Goal: Task Accomplishment & Management: Complete application form

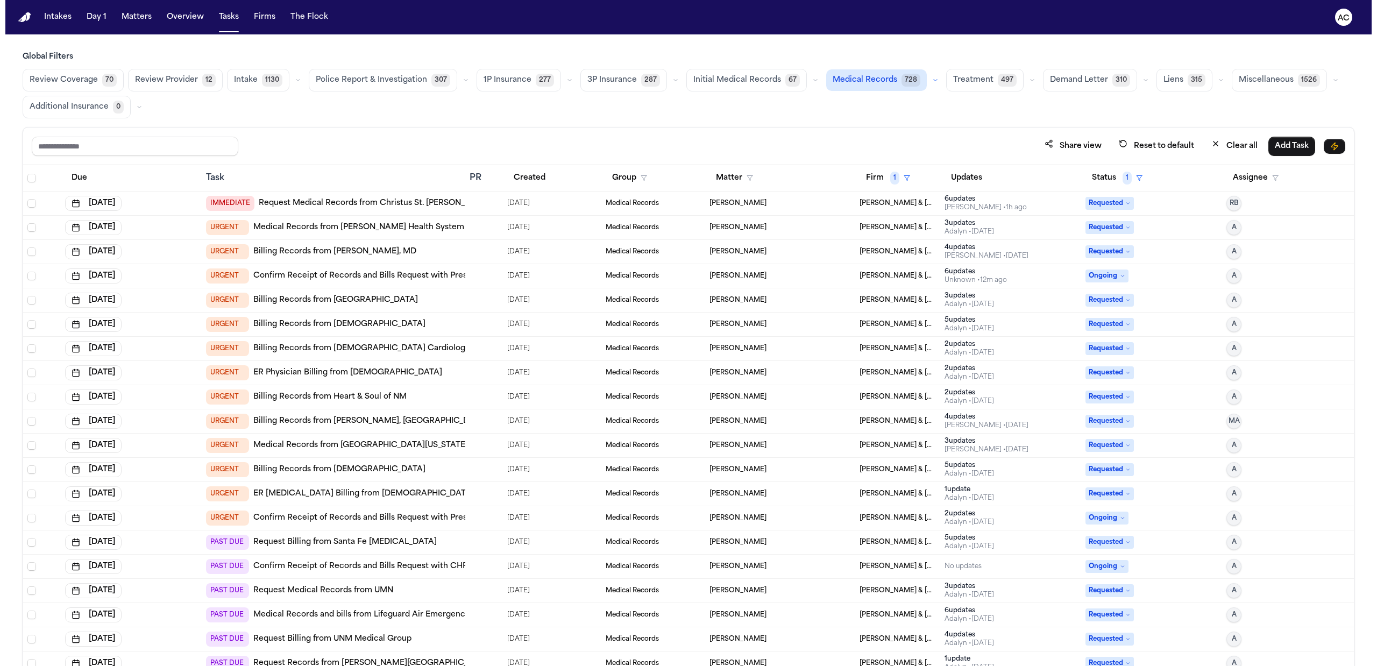
scroll to position [1, 0]
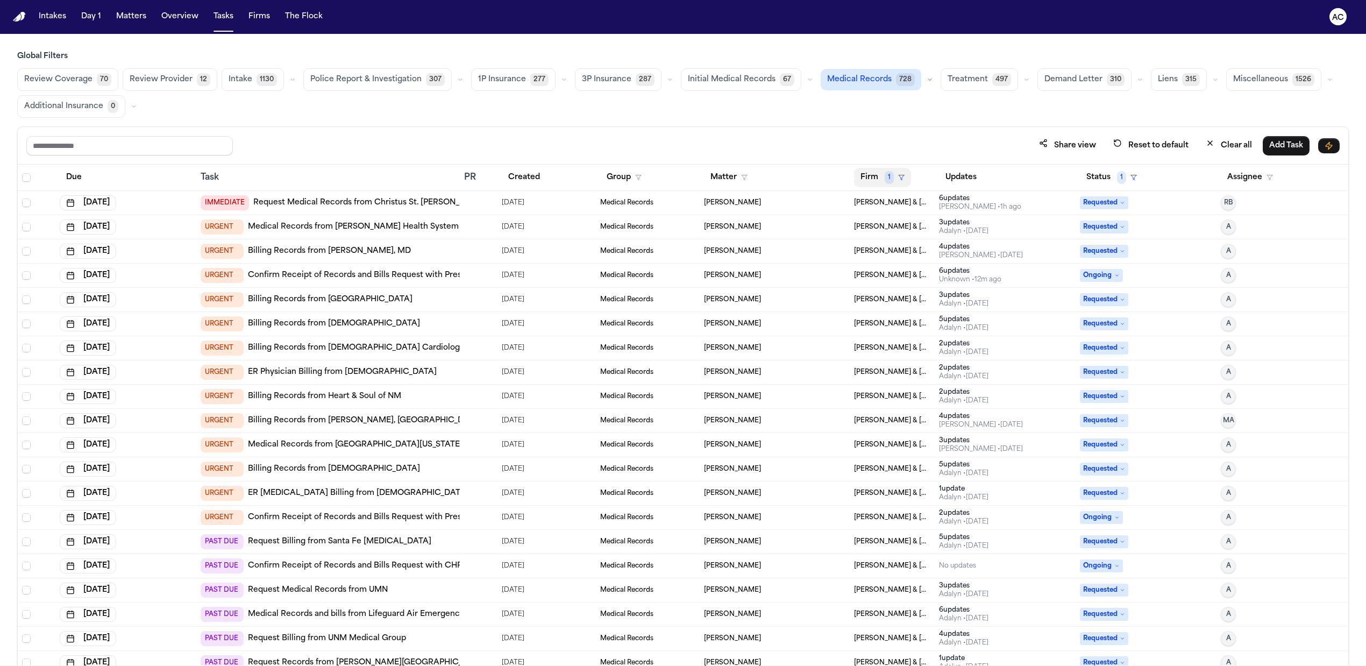
click at [886, 173] on span "1" at bounding box center [889, 177] width 9 height 13
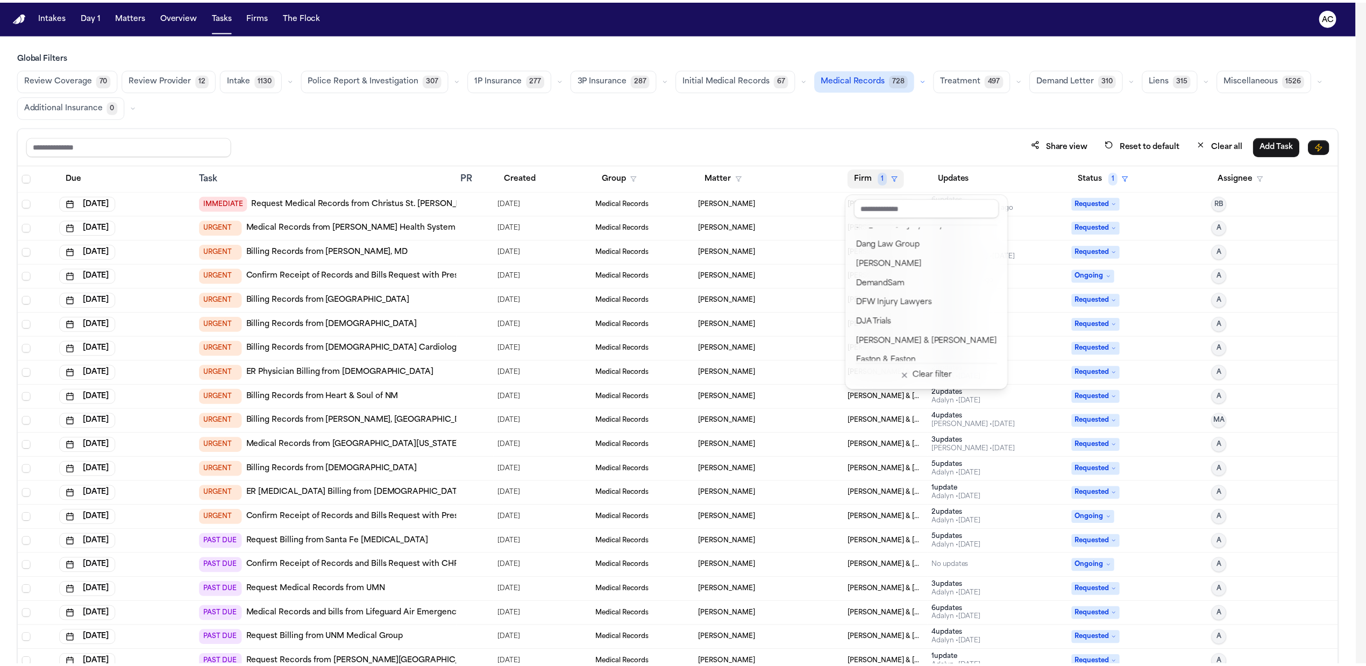
scroll to position [287, 0]
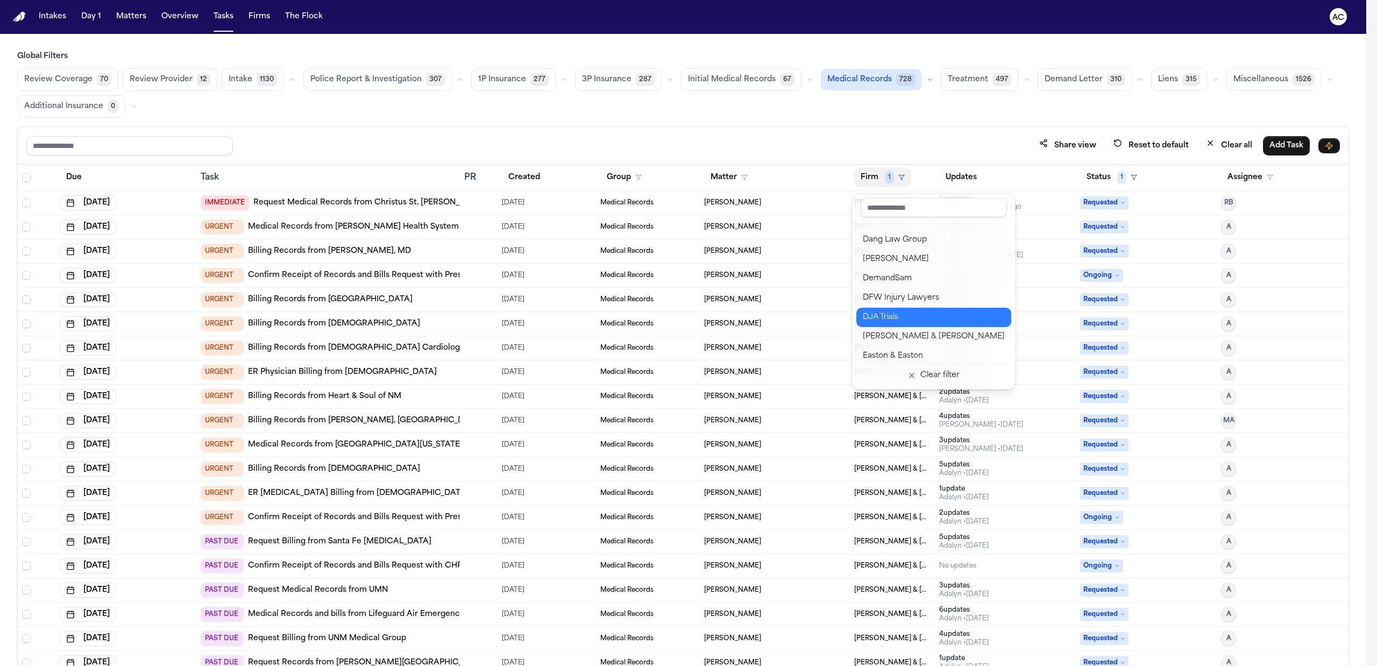
click at [912, 318] on div "DJA Trials" at bounding box center [934, 317] width 142 height 13
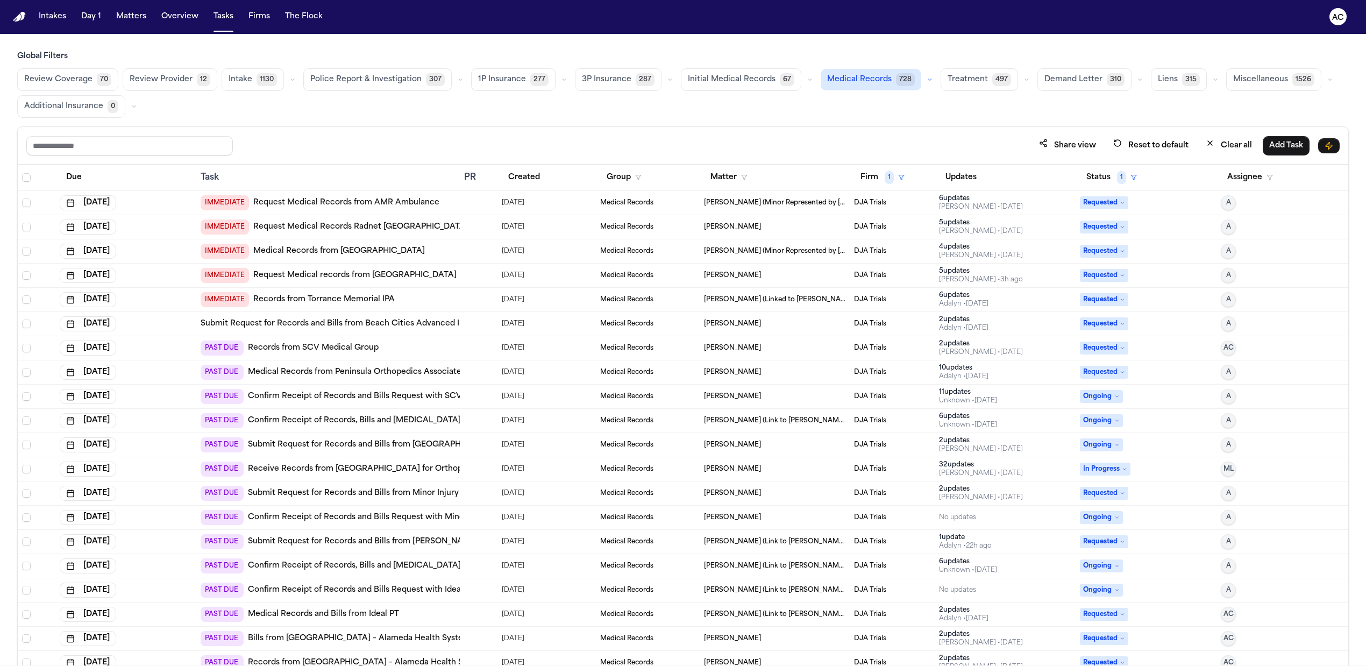
scroll to position [84, 0]
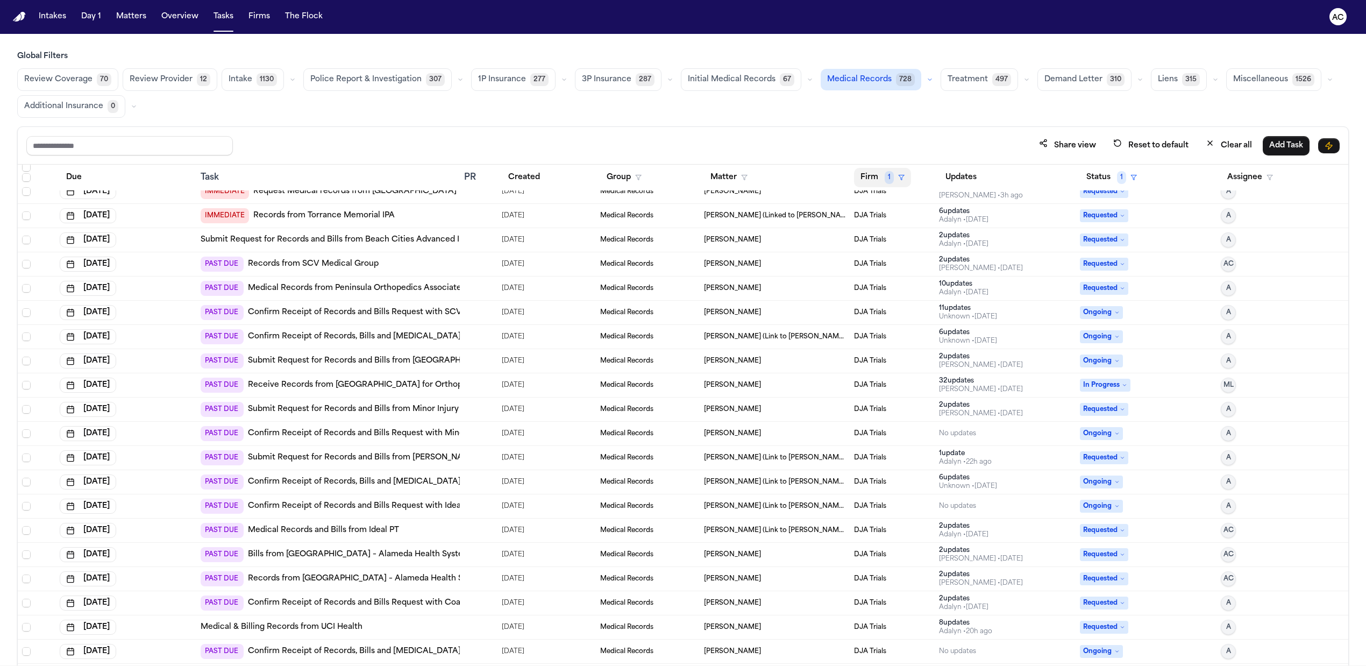
click at [873, 173] on button "Firm 1" at bounding box center [882, 177] width 57 height 19
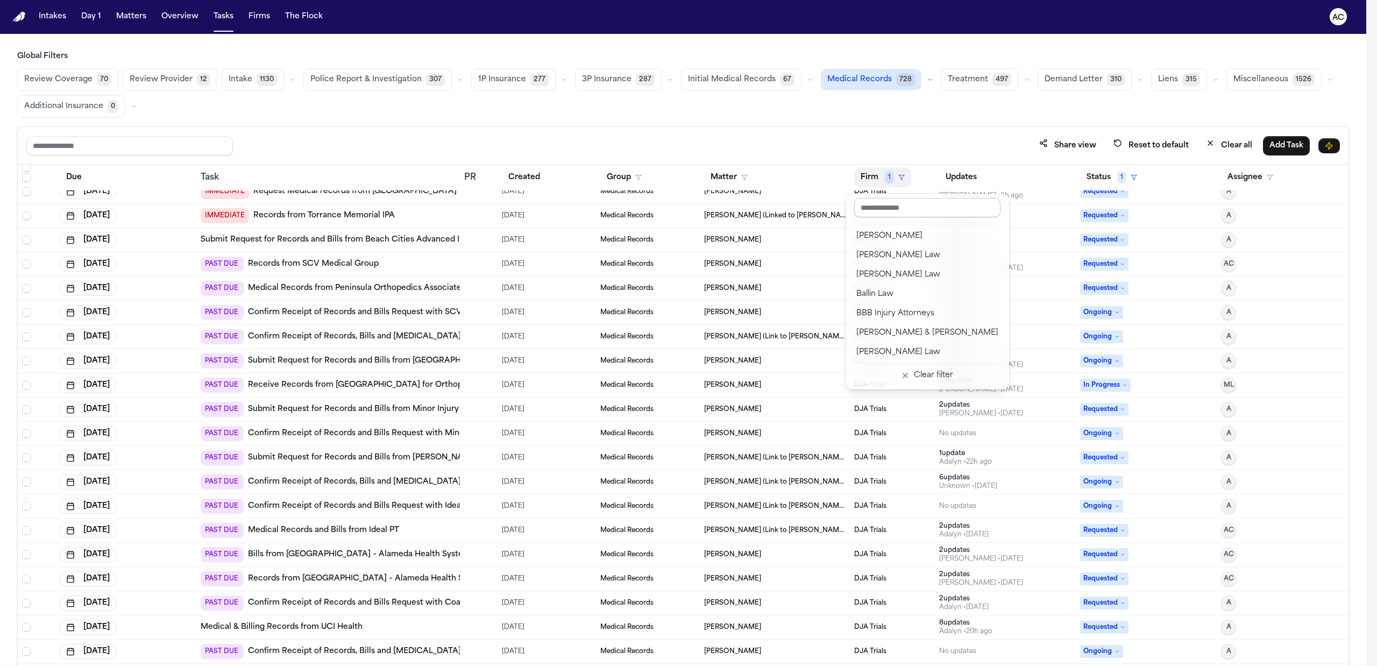
click at [889, 211] on input "text" at bounding box center [927, 207] width 146 height 19
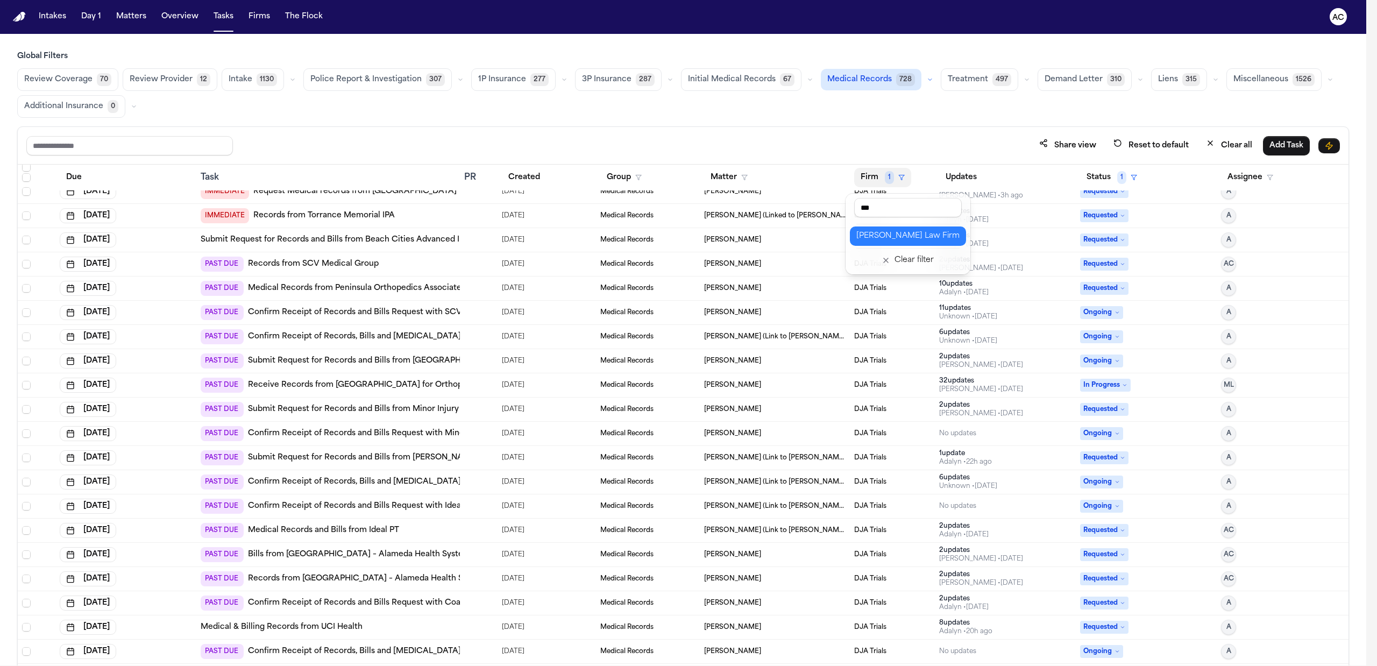
type input "***"
click at [886, 237] on div "[PERSON_NAME] Law Firm" at bounding box center [907, 236] width 103 height 13
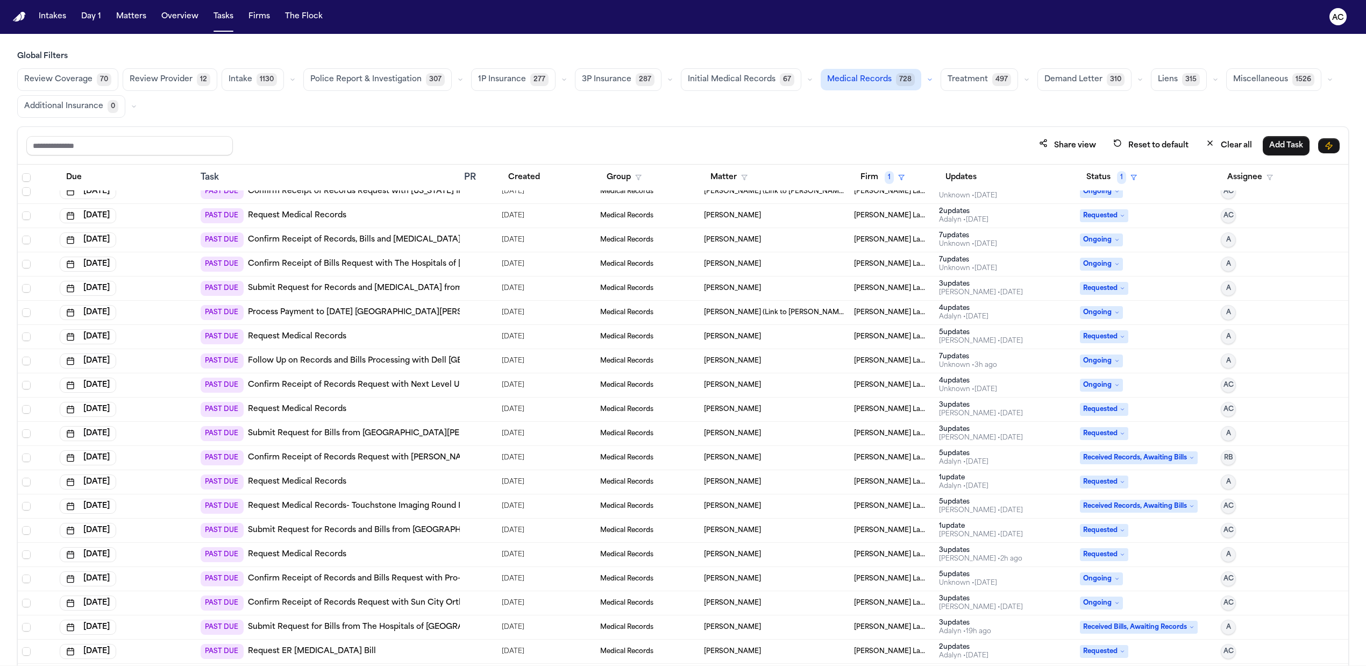
scroll to position [11, 0]
click at [411, 531] on link "Submit Request for Records and Bills from Resolute Baptist Hospital" at bounding box center [418, 530] width 341 height 11
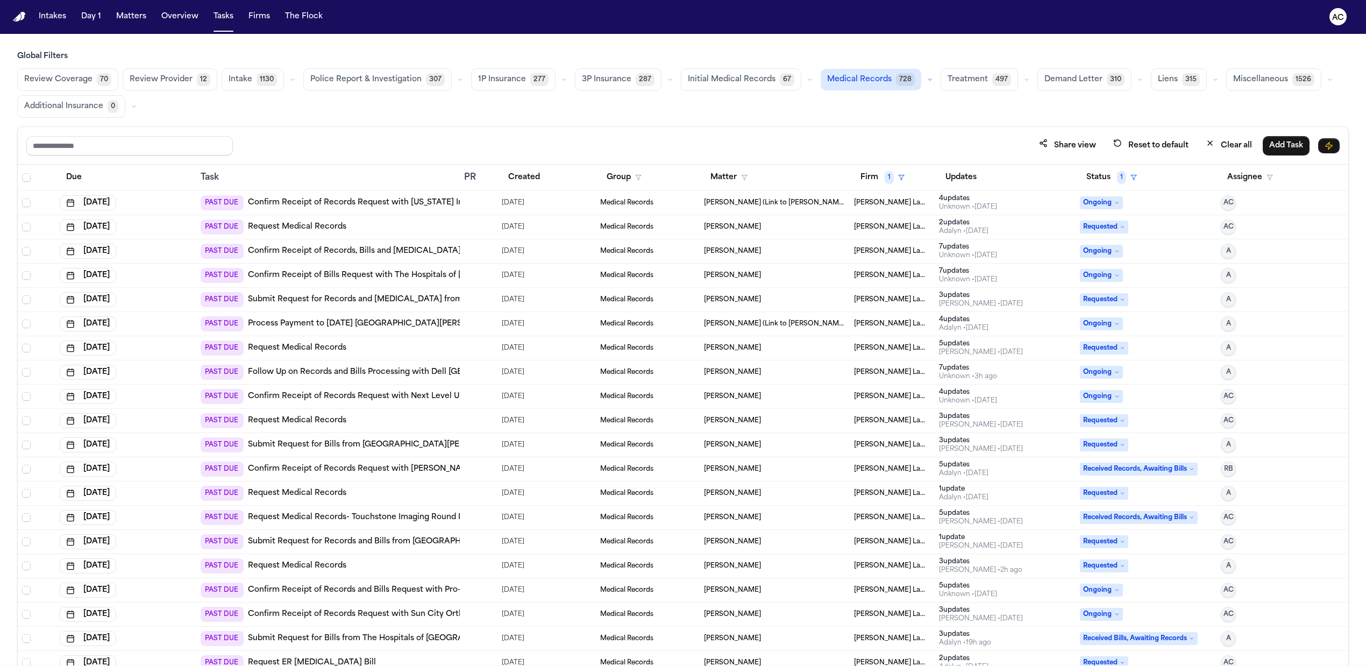
scroll to position [0, 0]
click at [416, 588] on link "Confirm Receipt of Records and Bills Request with Pro-Care Medical Center – [GE…" at bounding box center [441, 590] width 387 height 11
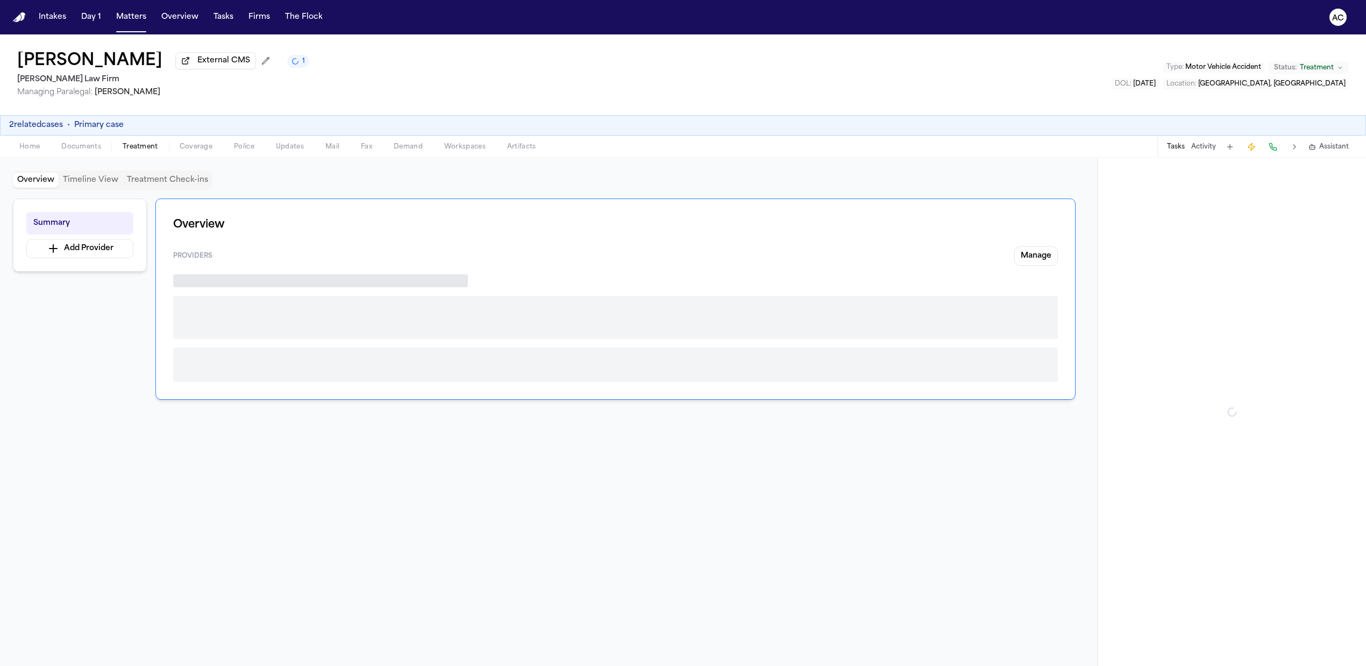
click at [133, 146] on span "Treatment" at bounding box center [140, 147] width 35 height 9
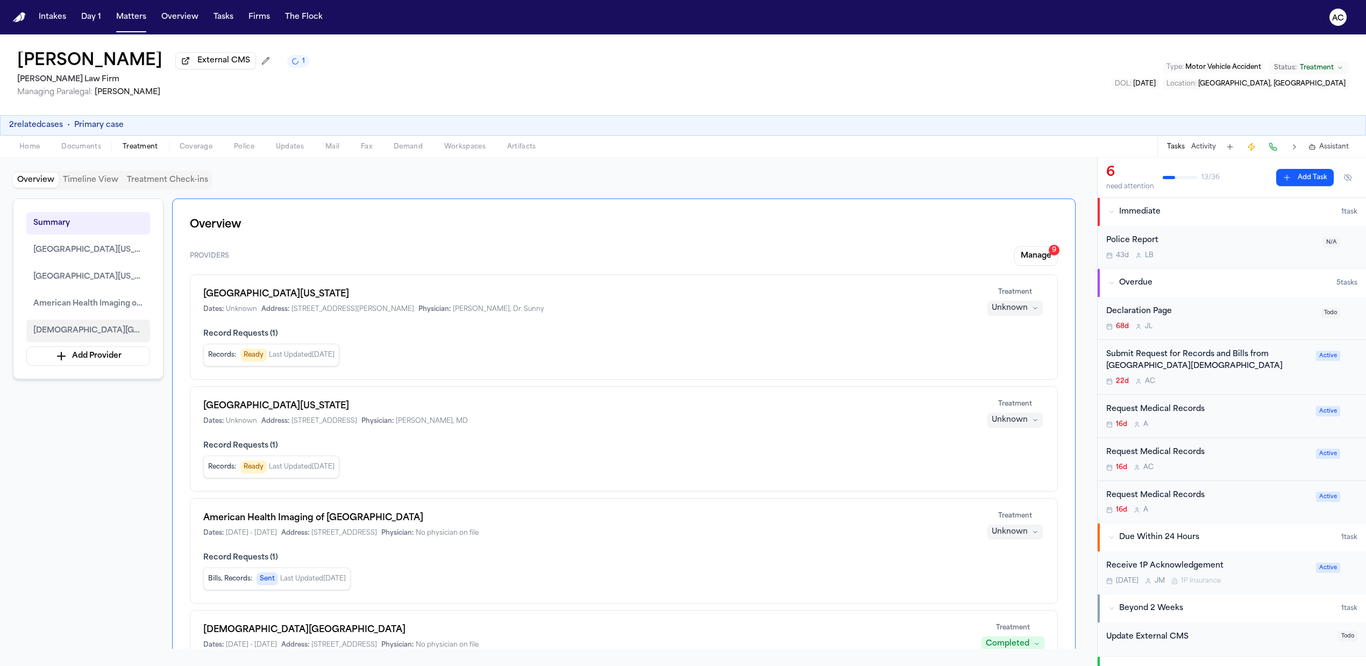
click at [85, 328] on span "Resolute Baptist Hospital" at bounding box center [88, 330] width 110 height 13
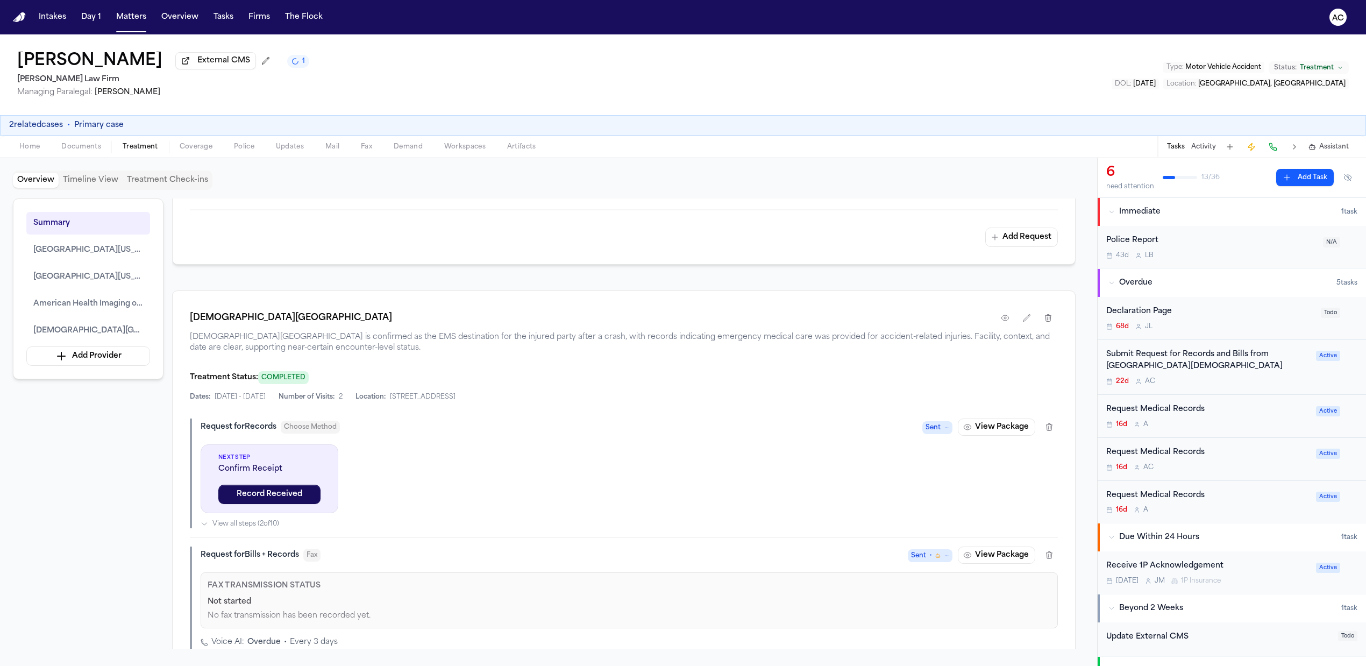
scroll to position [1605, 0]
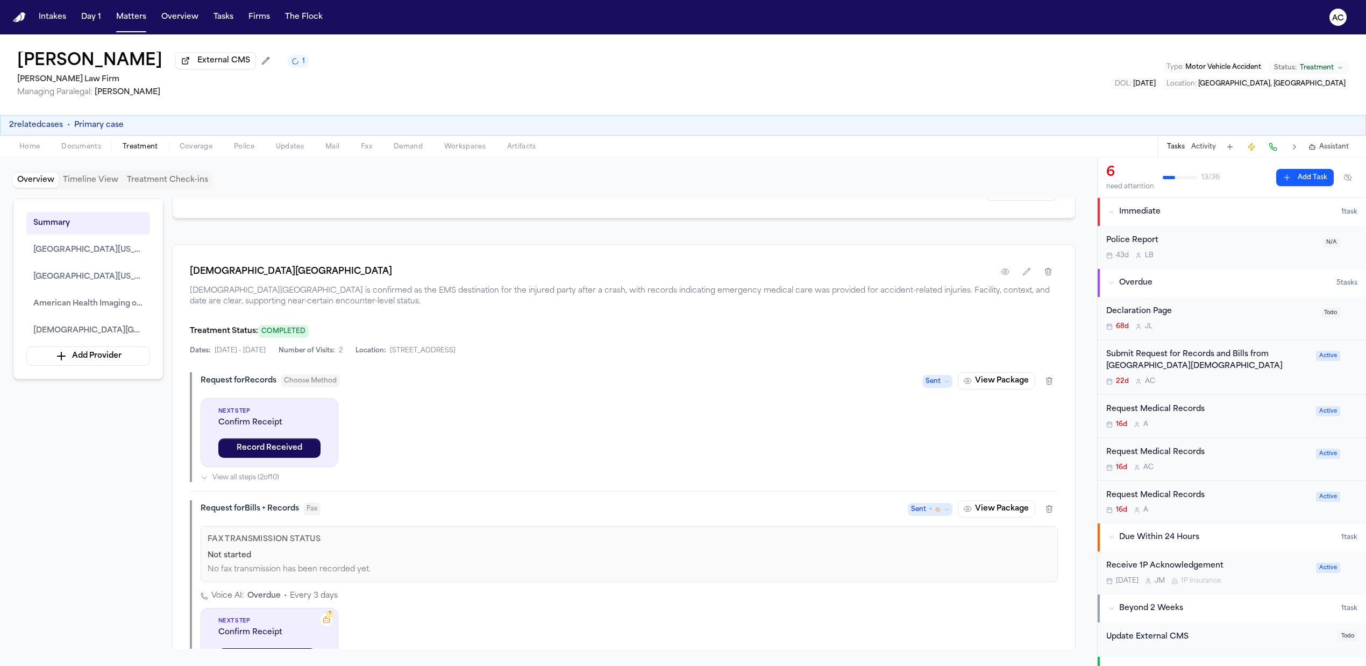
click at [944, 512] on icon at bounding box center [946, 509] width 5 height 5
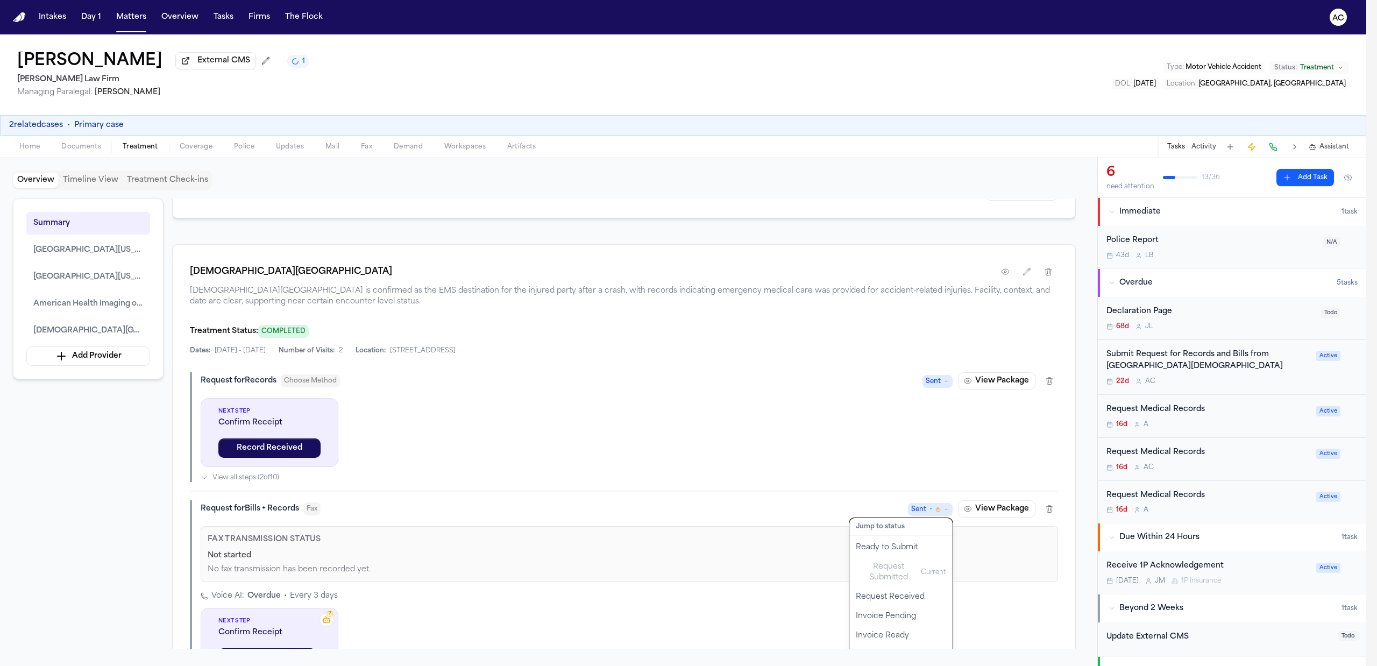
click at [815, 488] on div "Request for Records Choose Method Sent View Package Next Step Confirm Receipt R…" at bounding box center [624, 531] width 868 height 319
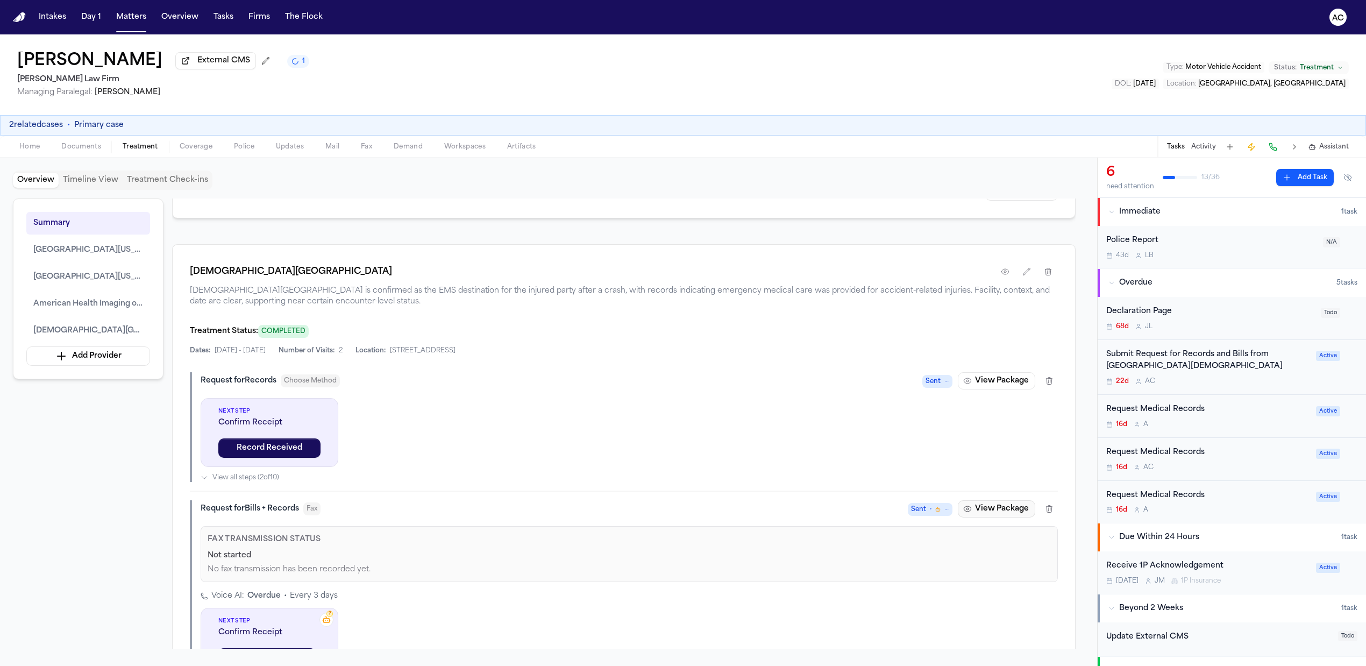
click at [981, 517] on button "View Package" at bounding box center [996, 508] width 77 height 17
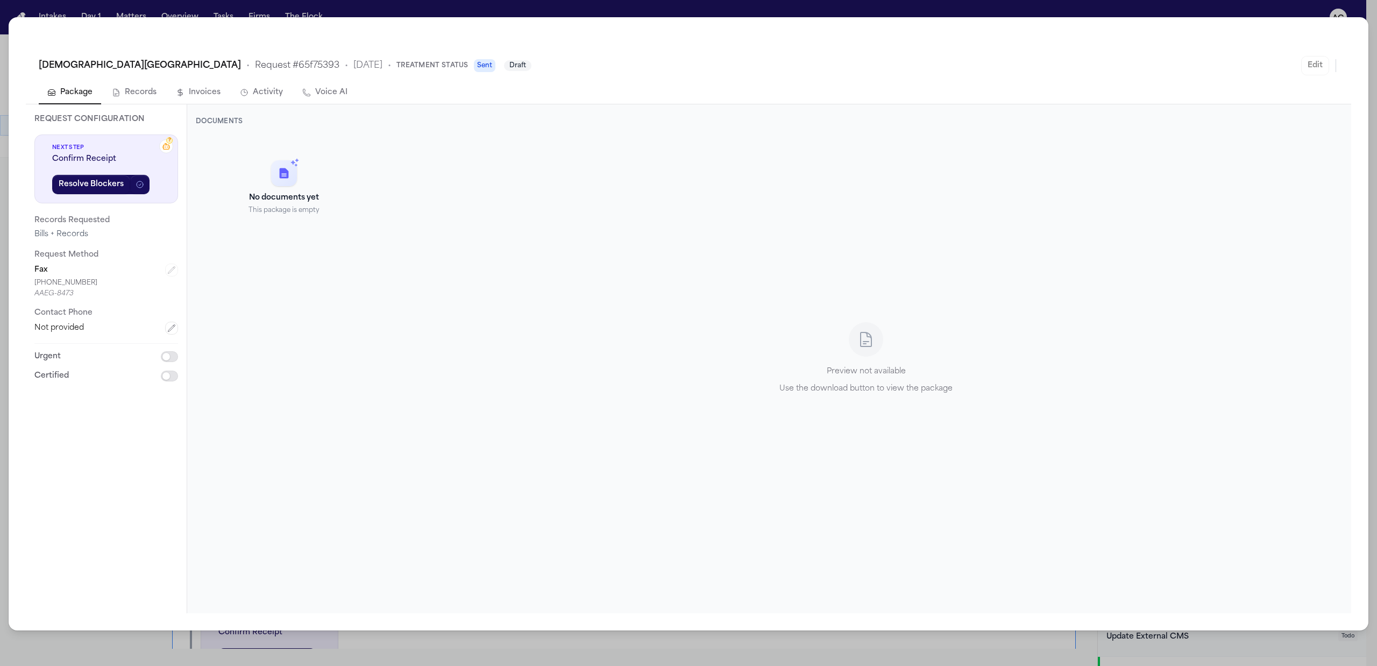
click at [318, 91] on button "Voice AI" at bounding box center [325, 93] width 62 height 23
select select "***"
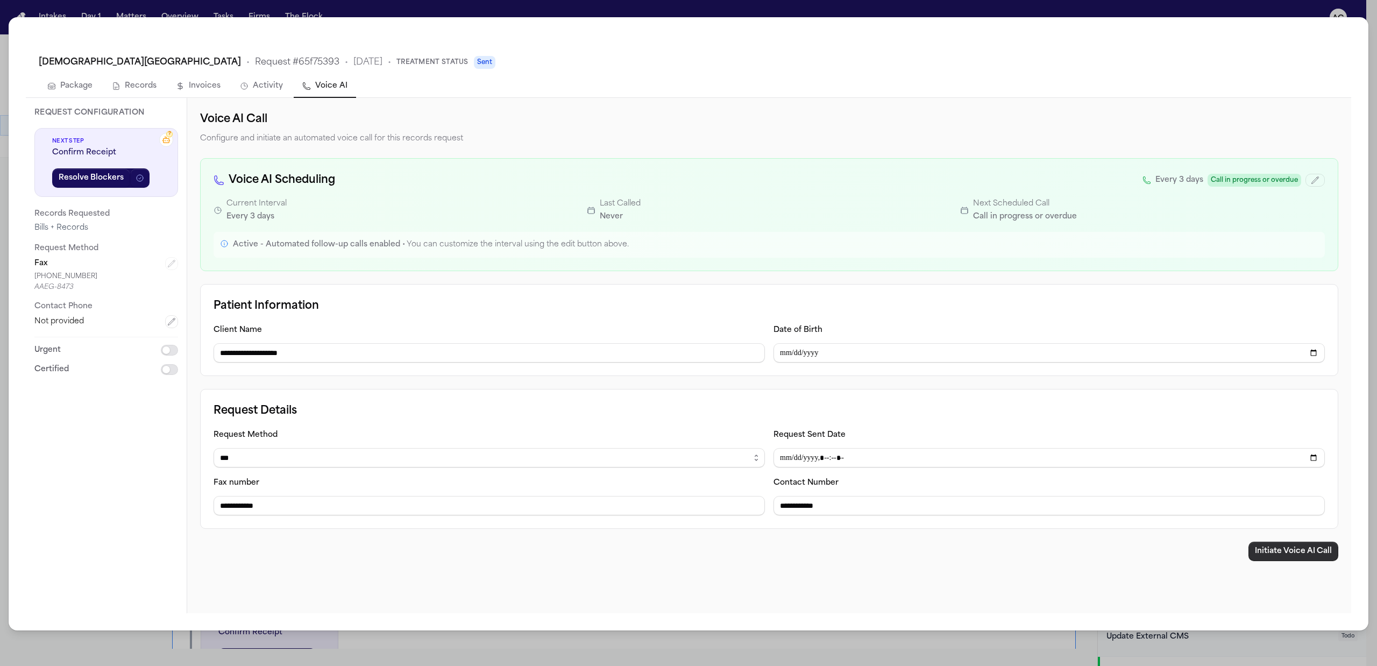
click at [1308, 543] on button "Initiate Voice AI Call" at bounding box center [1293, 551] width 90 height 19
click at [951, 8] on div "**********" at bounding box center [688, 333] width 1377 height 666
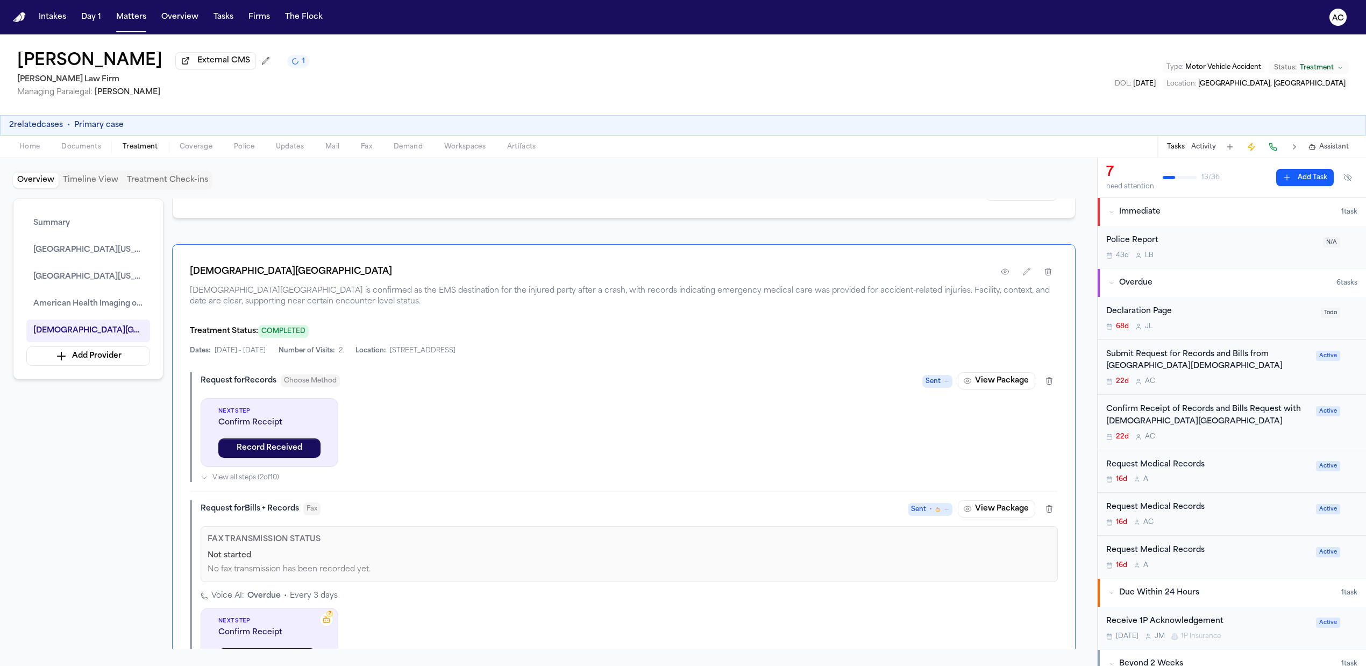
click at [1158, 360] on div "Submit Request for Records and Bills from Resolute Baptist Hospital" at bounding box center [1207, 360] width 203 height 25
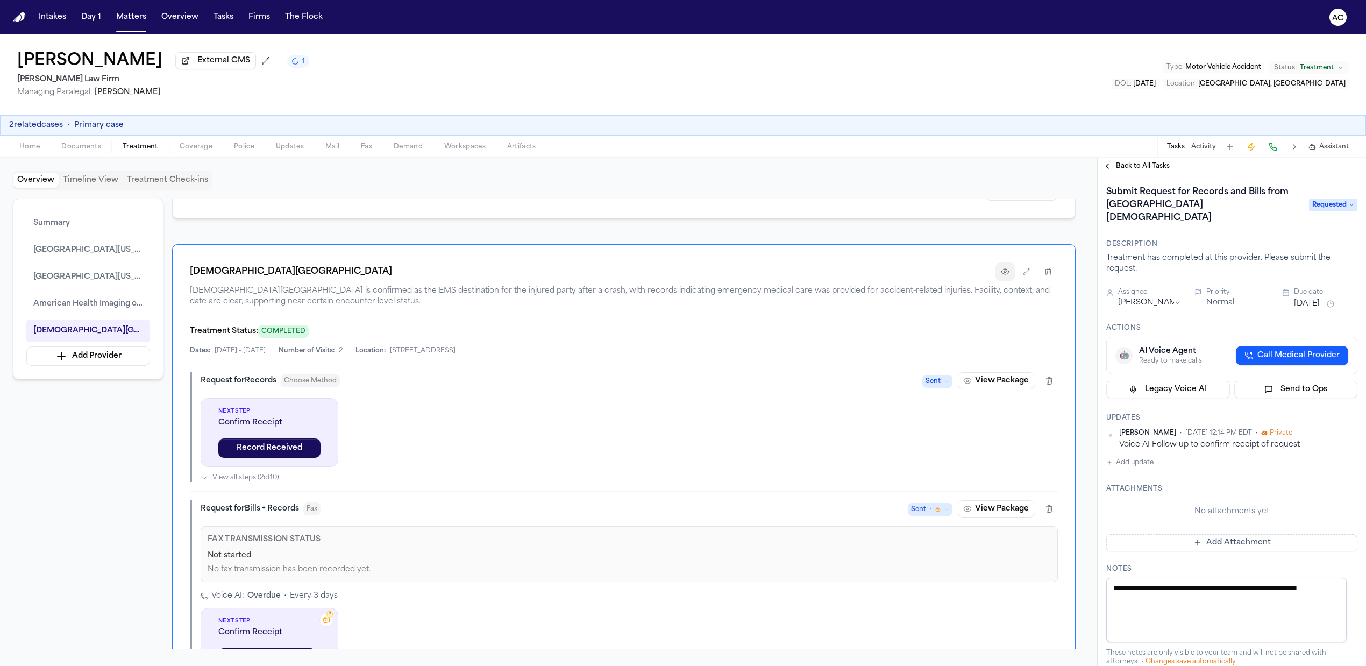
click at [1004, 273] on icon "button" at bounding box center [1005, 271] width 2 height 2
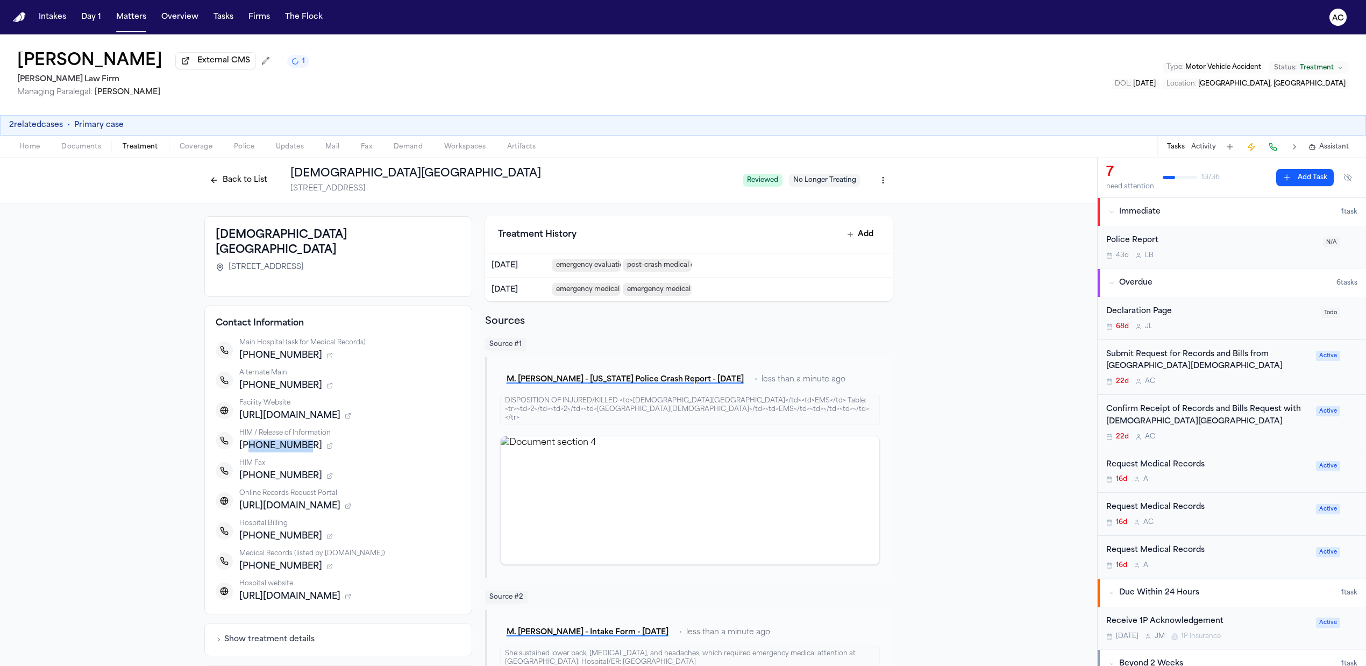
drag, startPoint x: 296, startPoint y: 429, endPoint x: 241, endPoint y: 429, distance: 54.3
click at [241, 439] on span "+18305006715" at bounding box center [280, 445] width 83 height 13
copy span "8305006715"
click at [230, 188] on button "Back to List" at bounding box center [238, 180] width 68 height 17
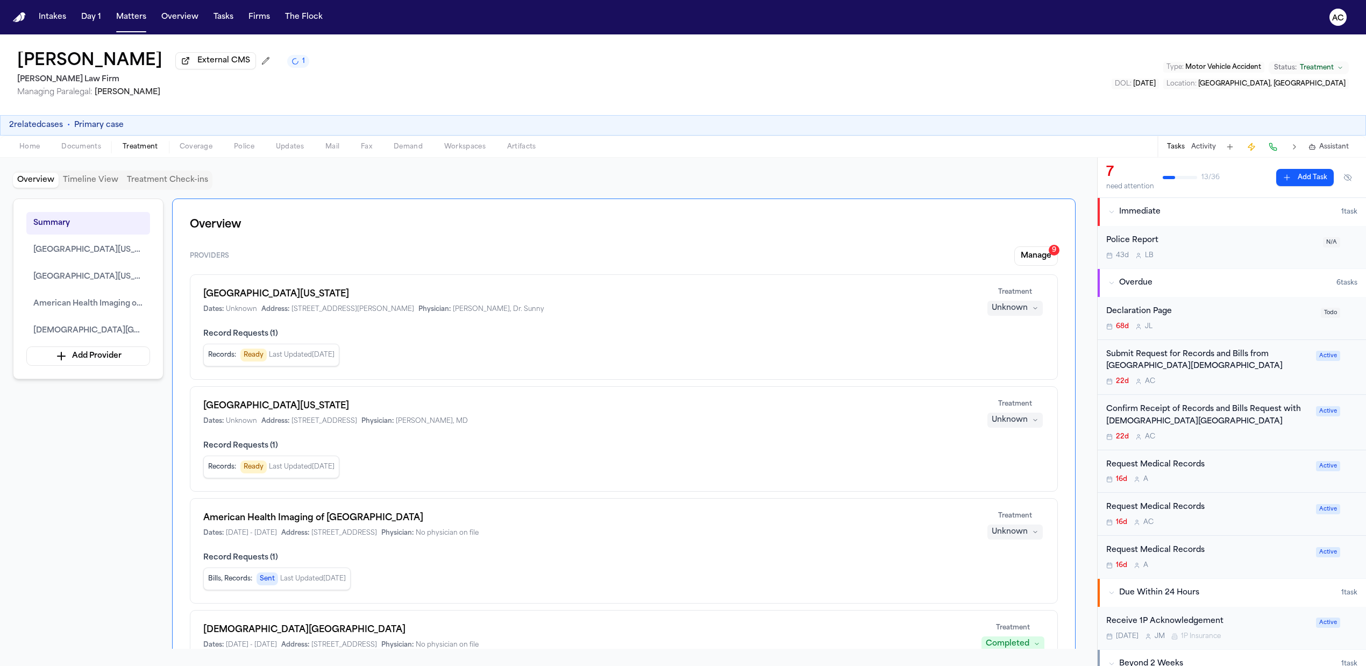
click at [32, 146] on span "Home" at bounding box center [29, 147] width 20 height 9
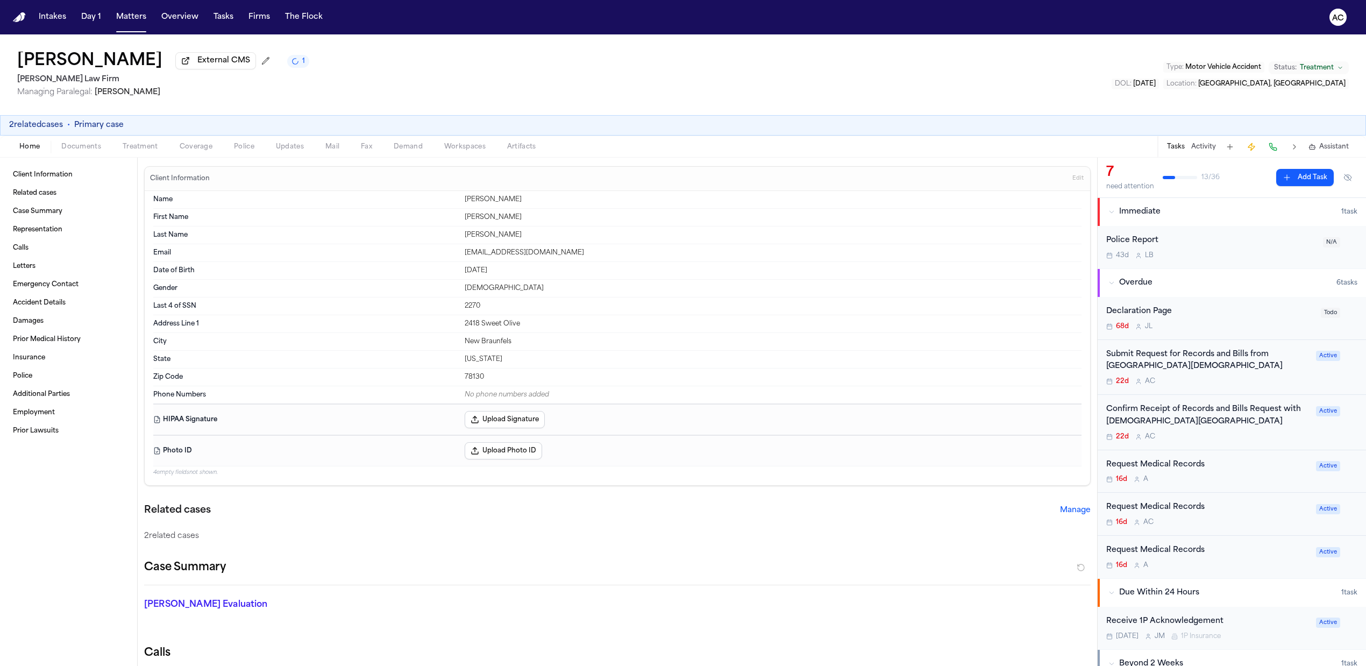
click at [1164, 417] on div "Confirm Receipt of Records and Bills Request with Resolute Baptist Hospital" at bounding box center [1207, 415] width 203 height 25
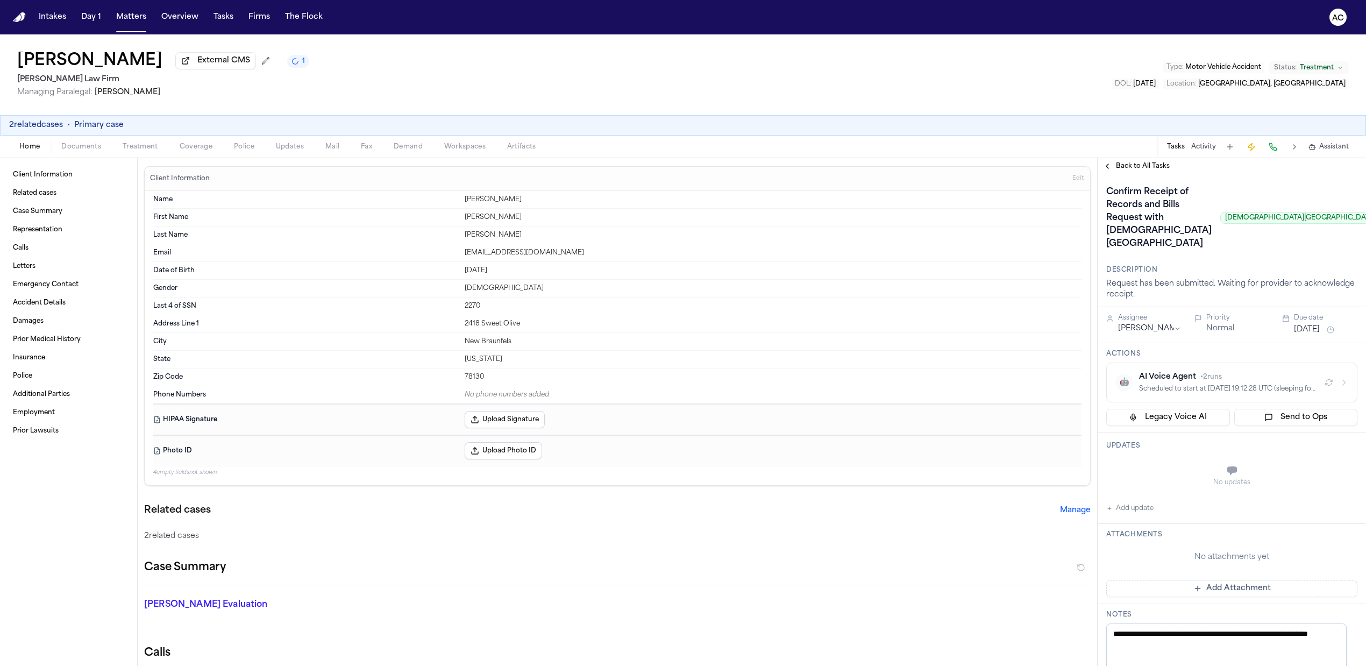
click at [1128, 510] on button "Add update" at bounding box center [1129, 508] width 47 height 13
click at [1152, 476] on textarea "Add your update" at bounding box center [1238, 472] width 230 height 22
paste textarea "**********"
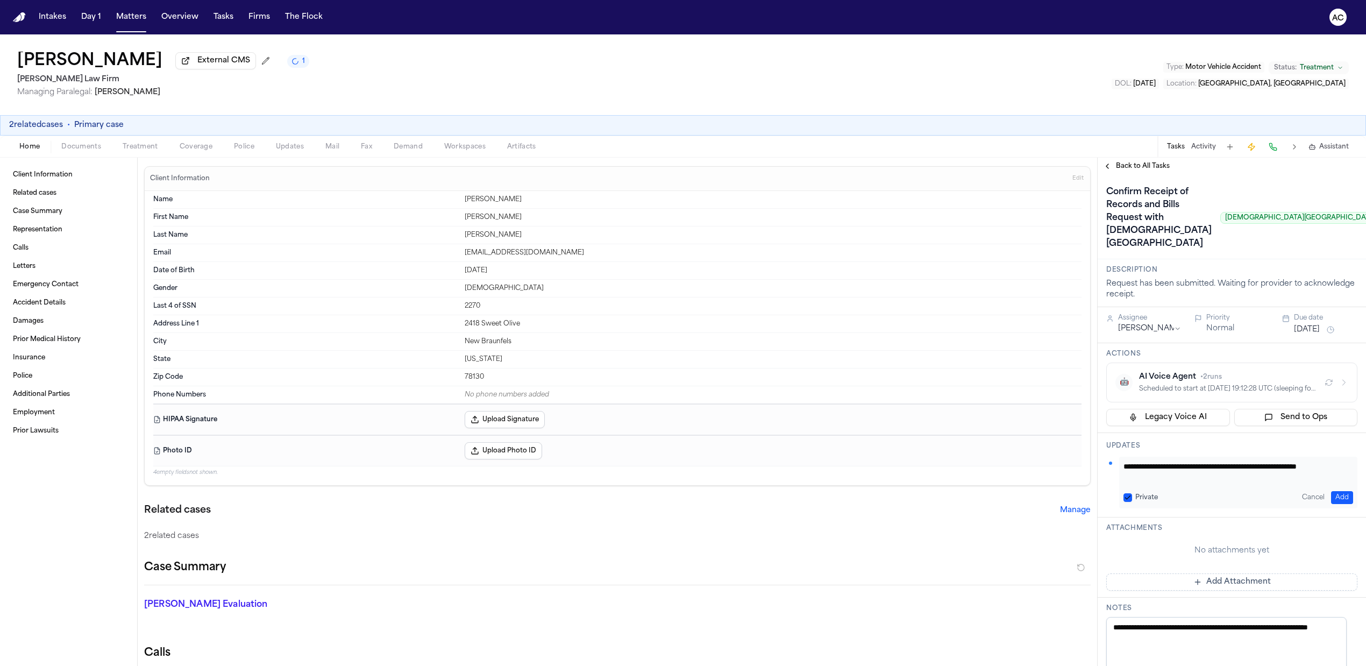
type textarea "**********"
click at [1336, 499] on button "Add" at bounding box center [1342, 497] width 22 height 13
click at [1125, 164] on span "Back to All Tasks" at bounding box center [1143, 166] width 54 height 9
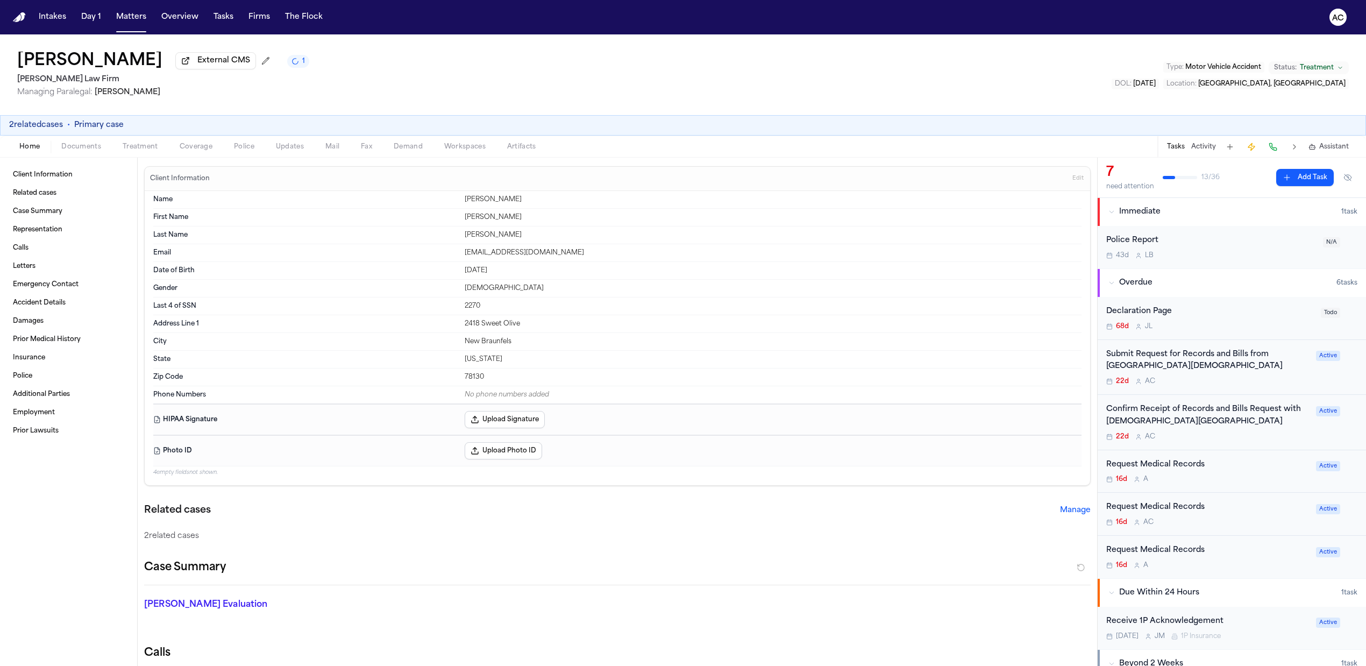
click at [1169, 358] on div "Submit Request for Records and Bills from Resolute Baptist Hospital" at bounding box center [1207, 360] width 203 height 25
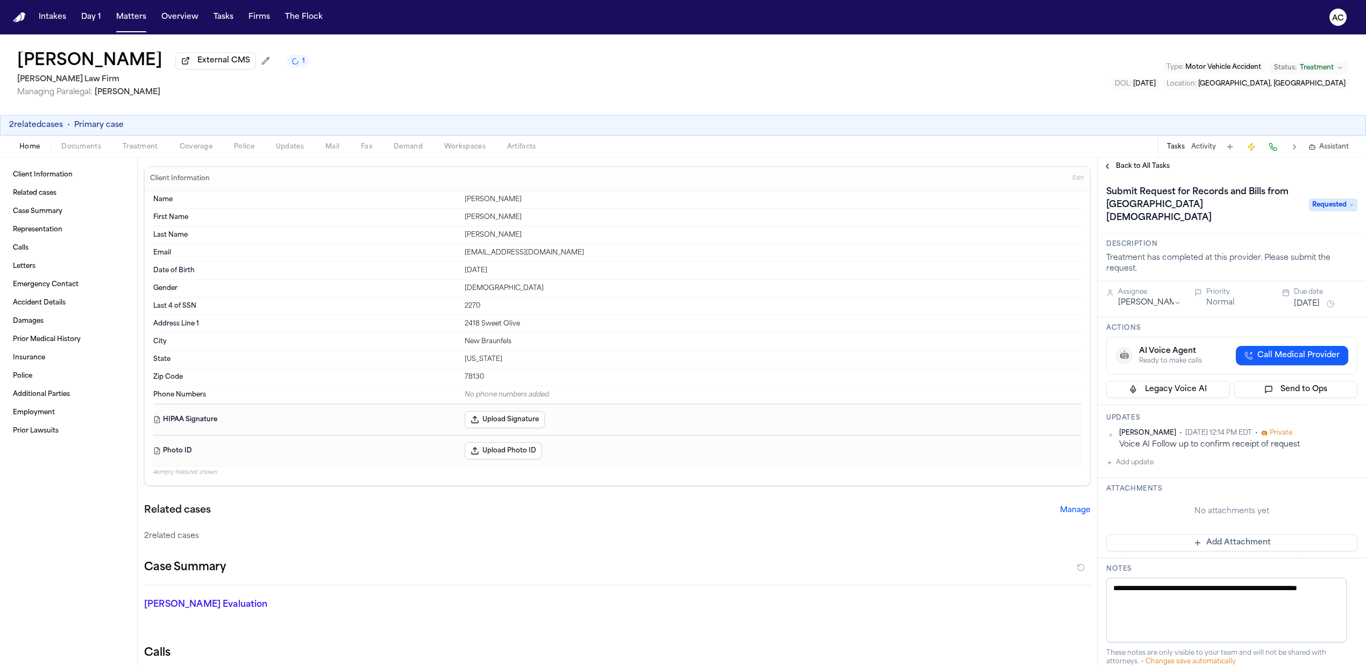
click at [1138, 456] on button "Add update" at bounding box center [1129, 462] width 47 height 13
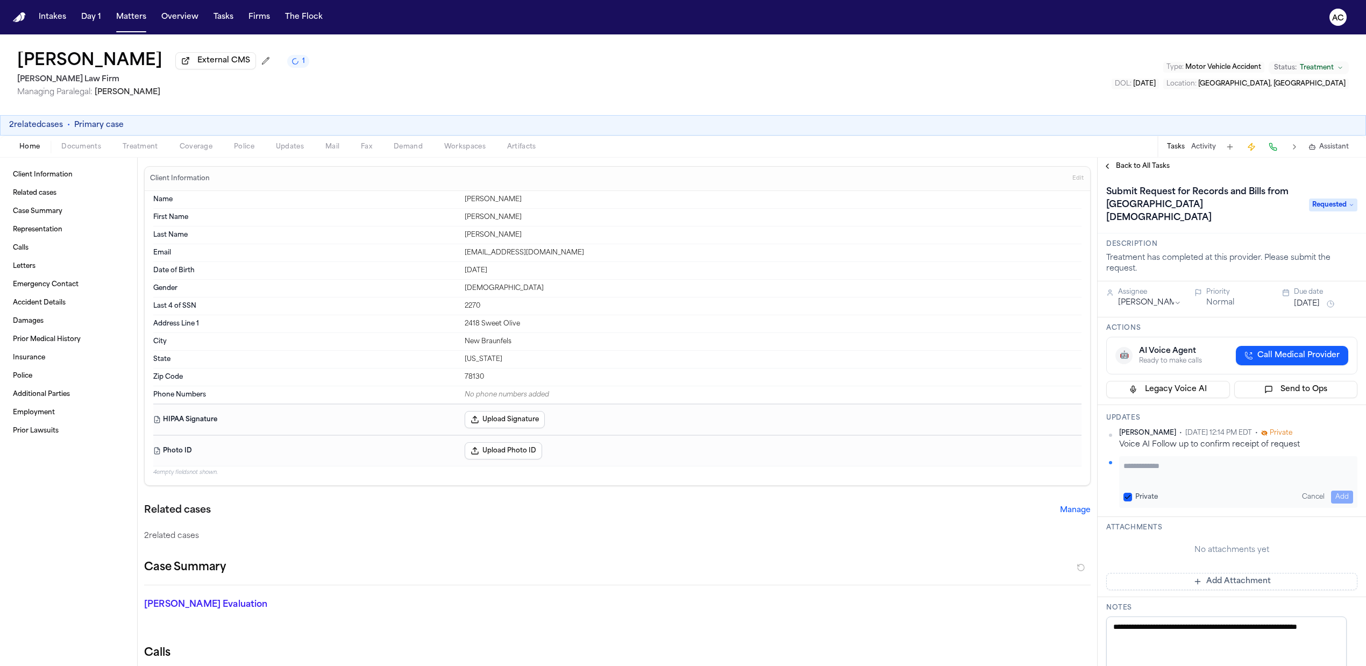
click at [1154, 460] on textarea "Add your update" at bounding box center [1238, 471] width 230 height 22
paste textarea "**********"
type textarea "**********"
click at [1335, 490] on button "Add" at bounding box center [1342, 496] width 22 height 13
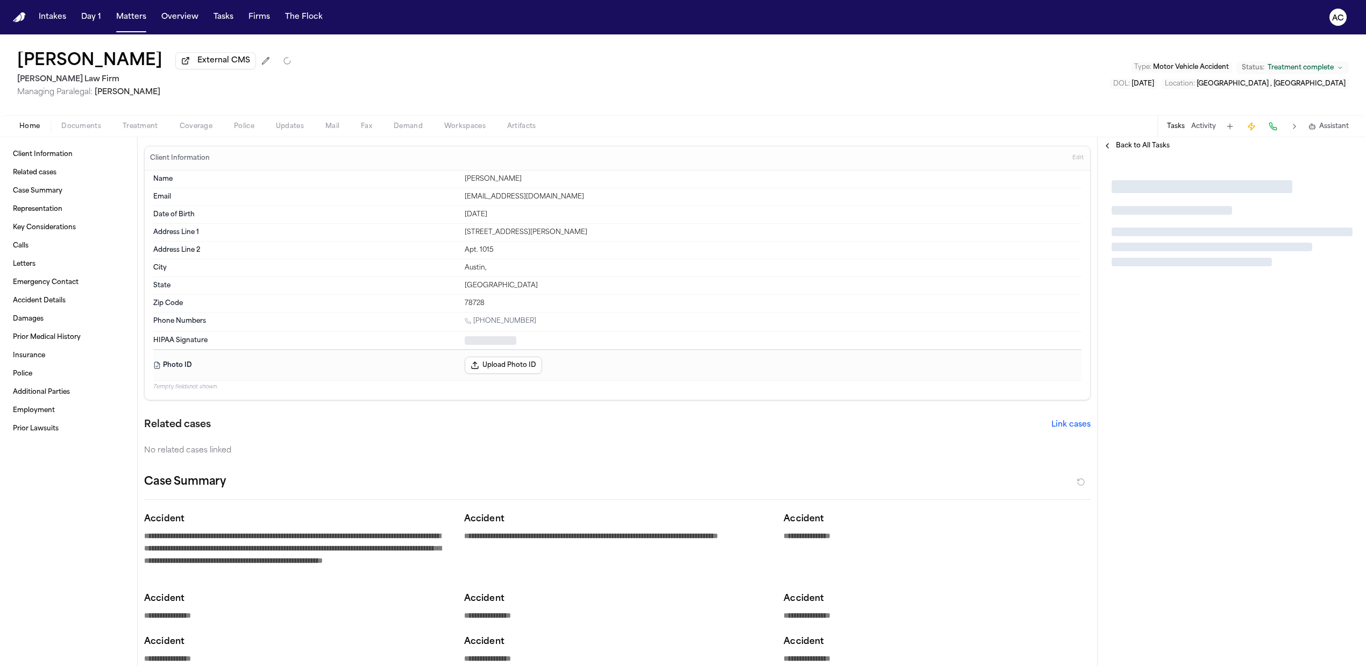
type textarea "*"
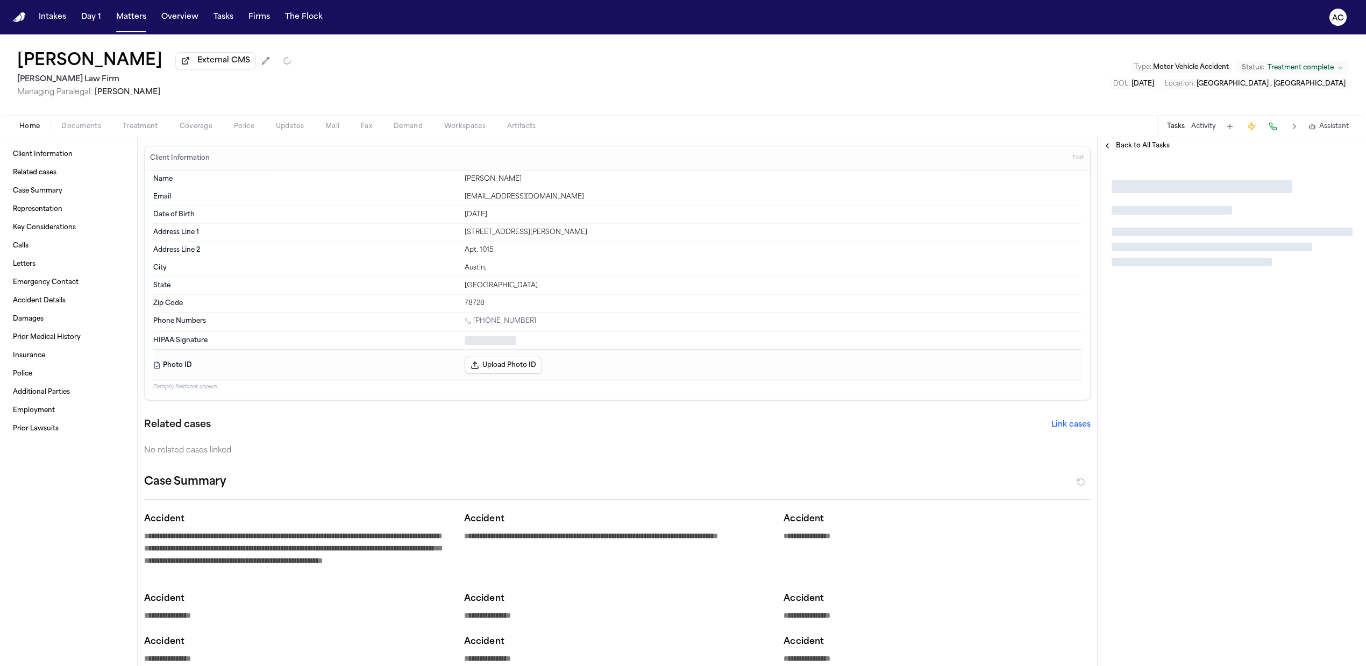
type textarea "*"
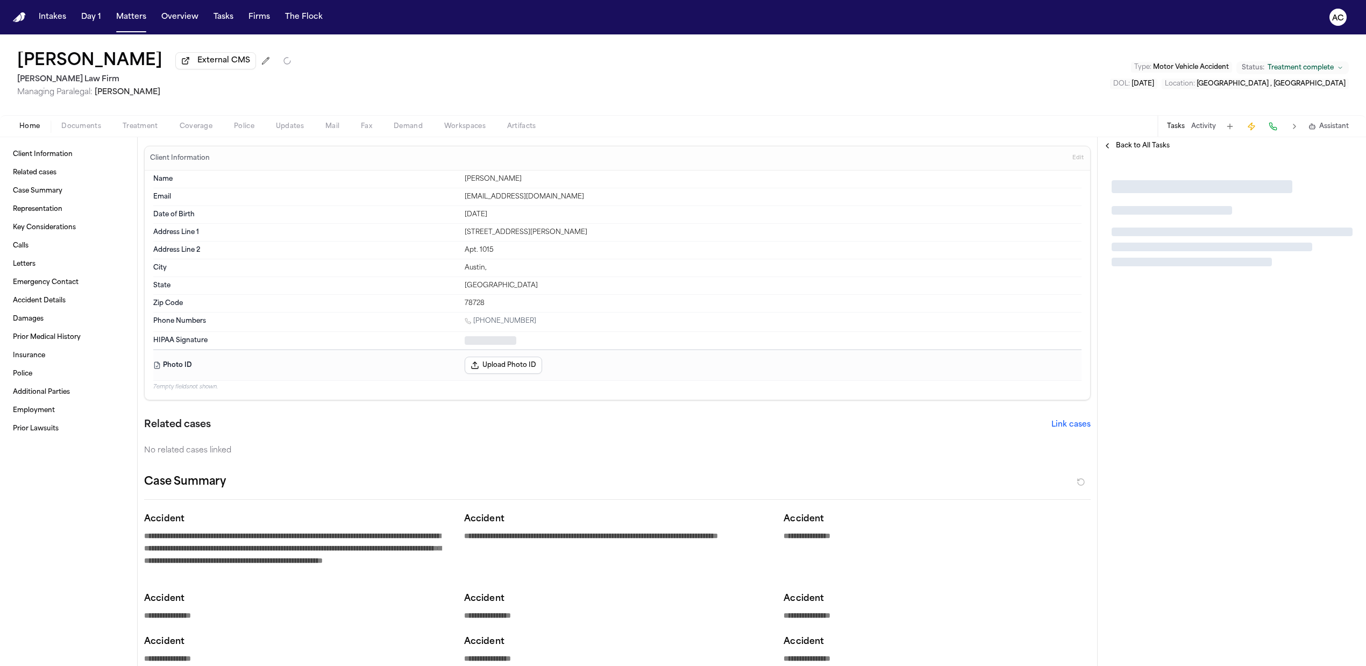
type textarea "*"
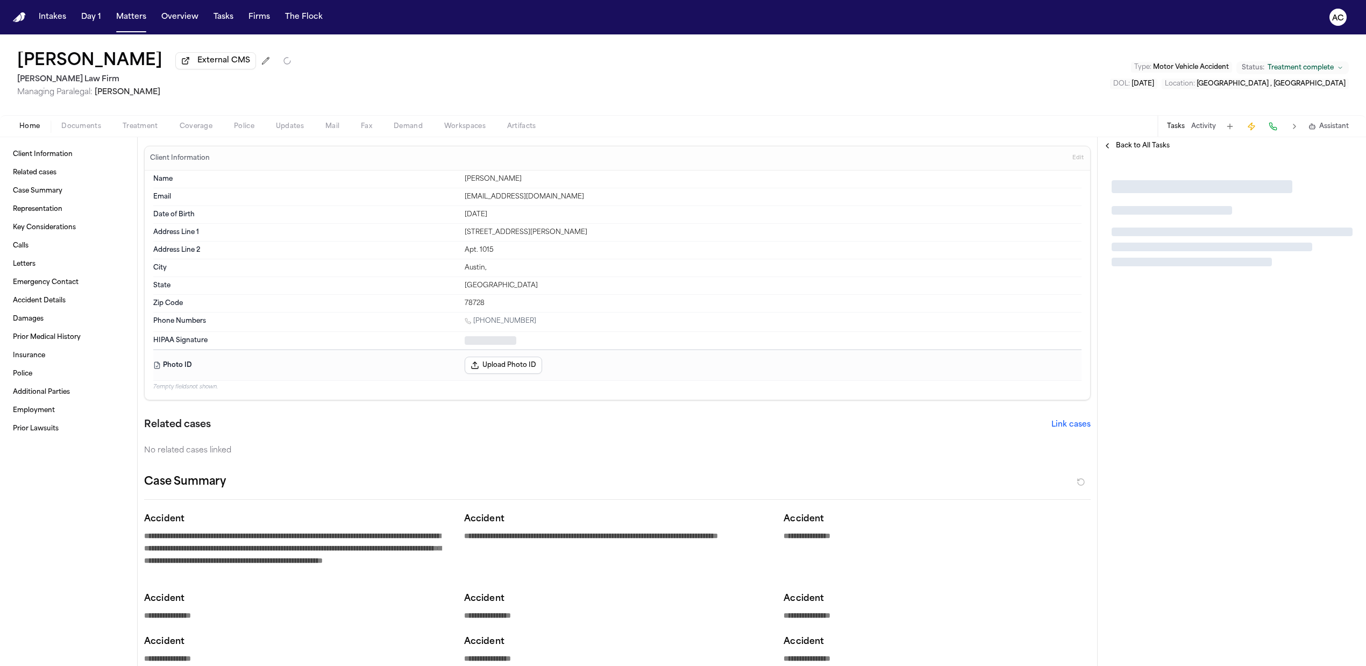
type textarea "*"
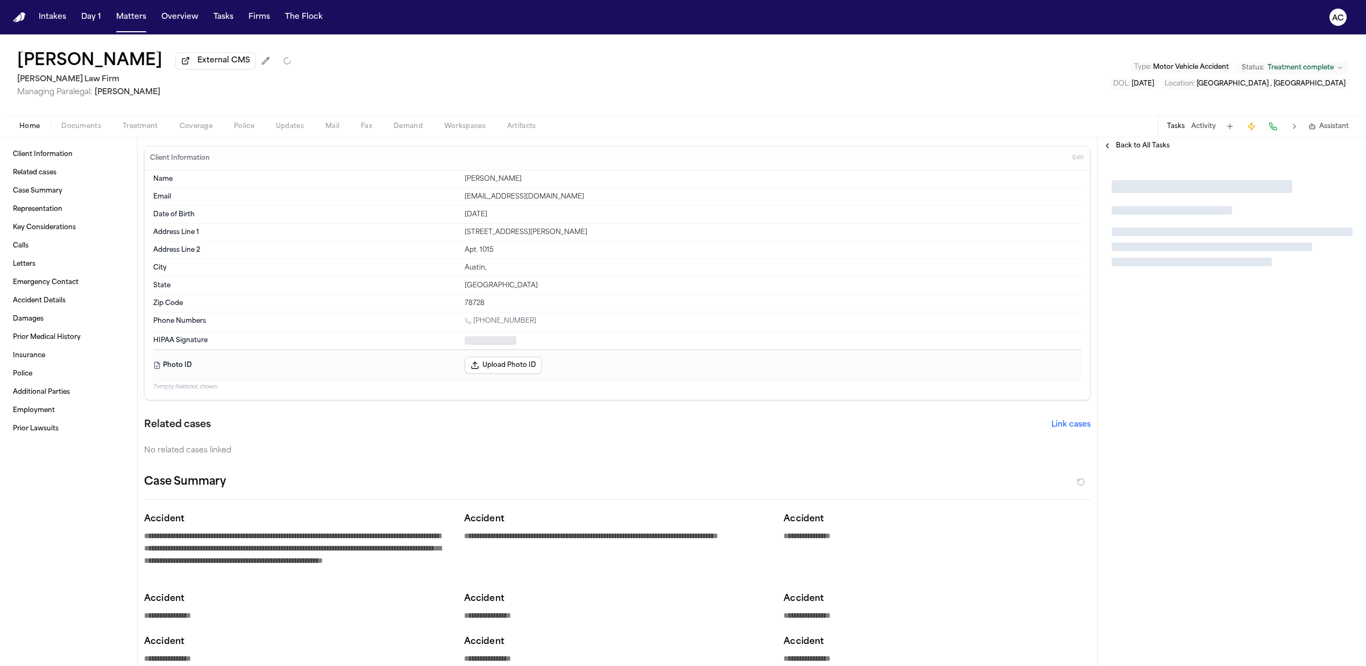
type textarea "*"
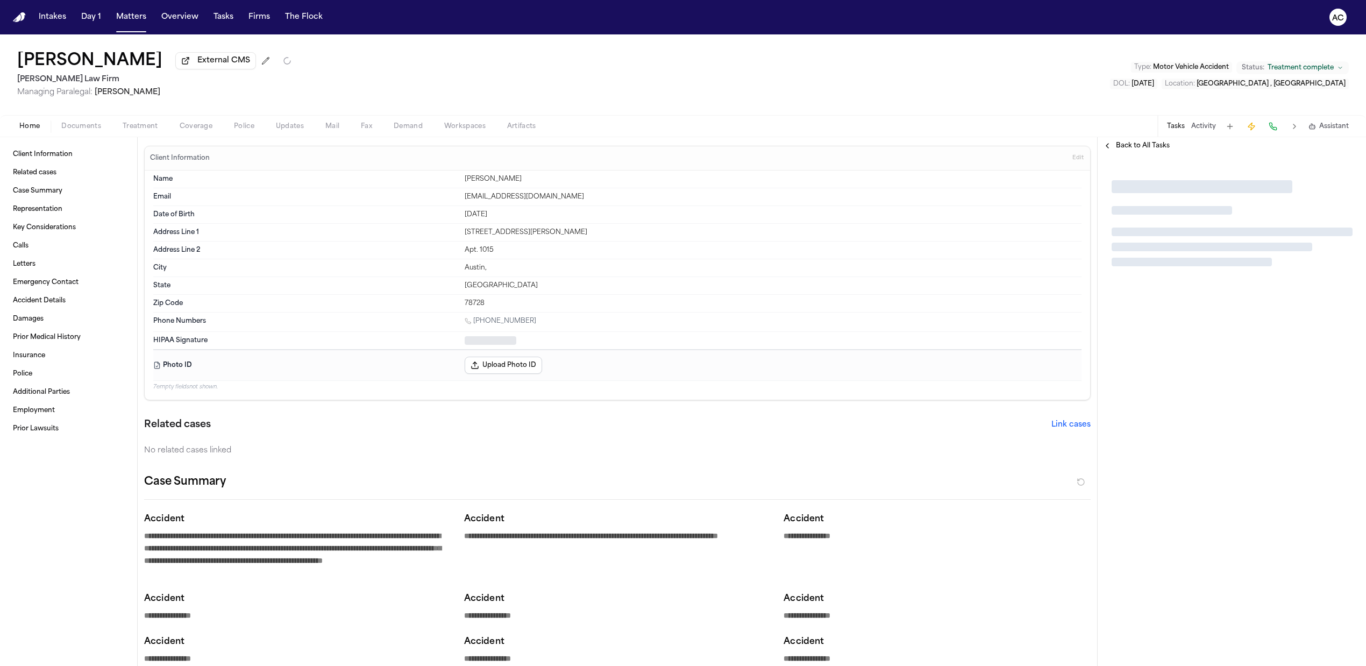
type textarea "*"
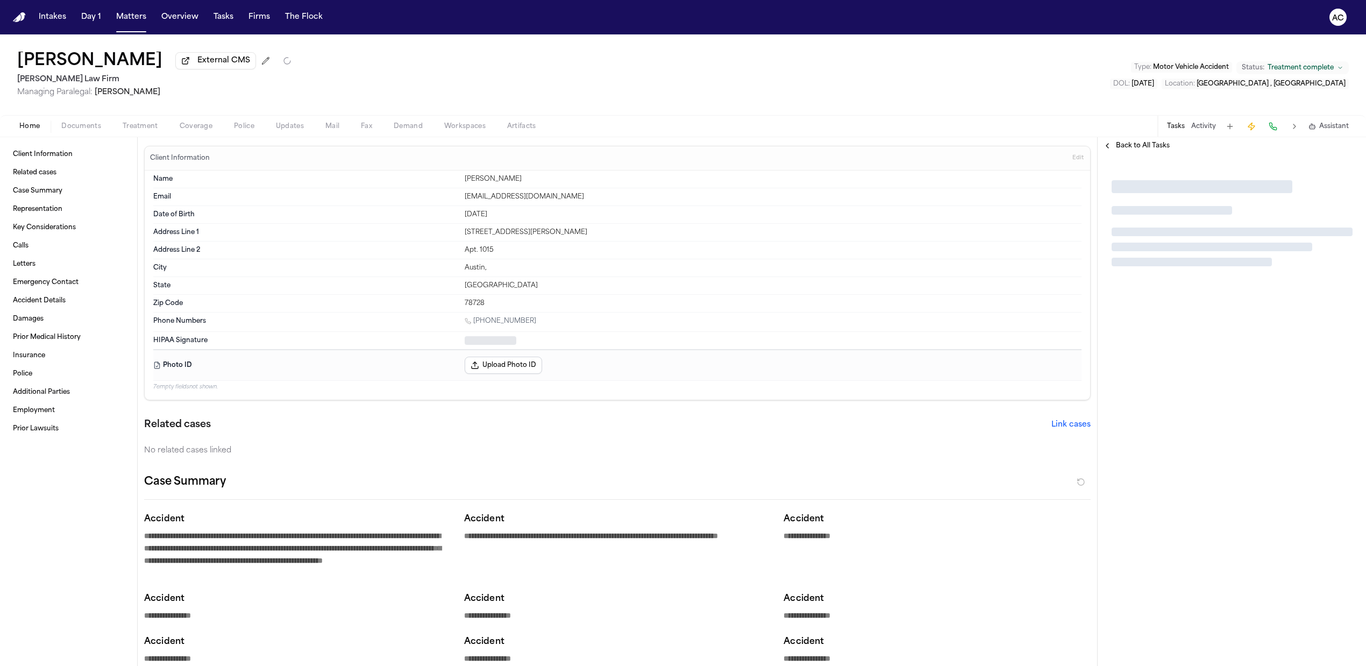
type textarea "*"
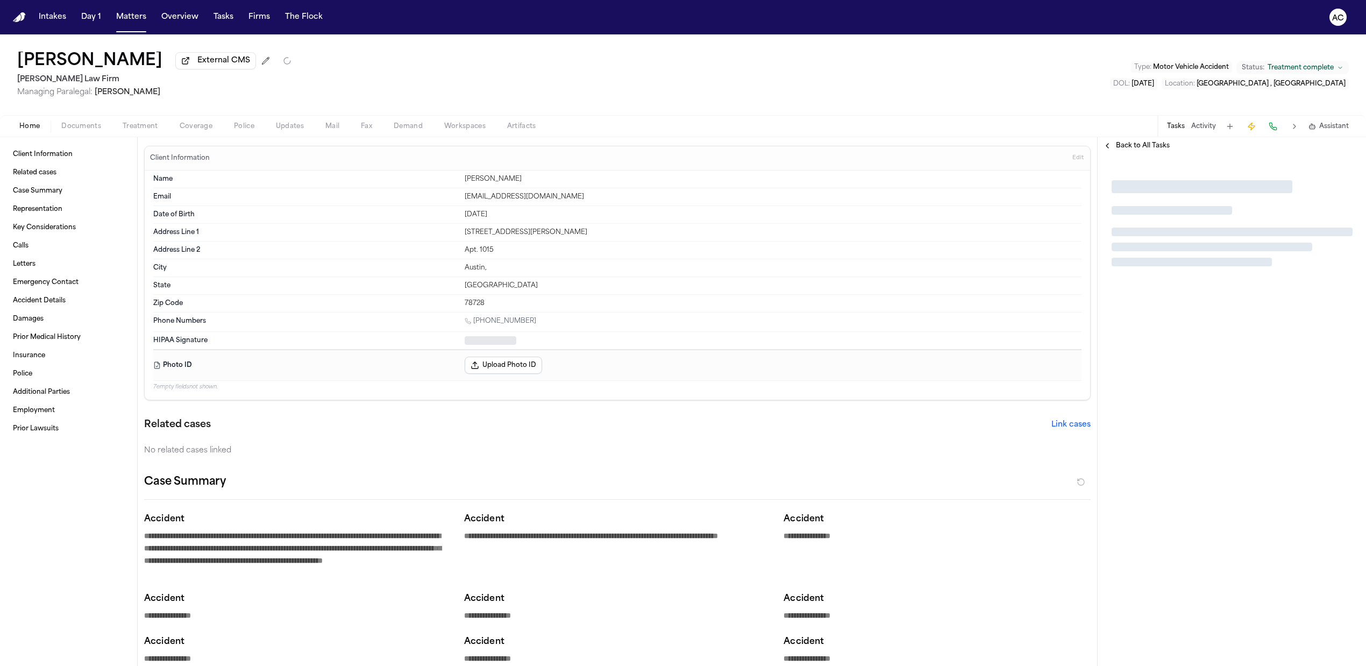
type textarea "*"
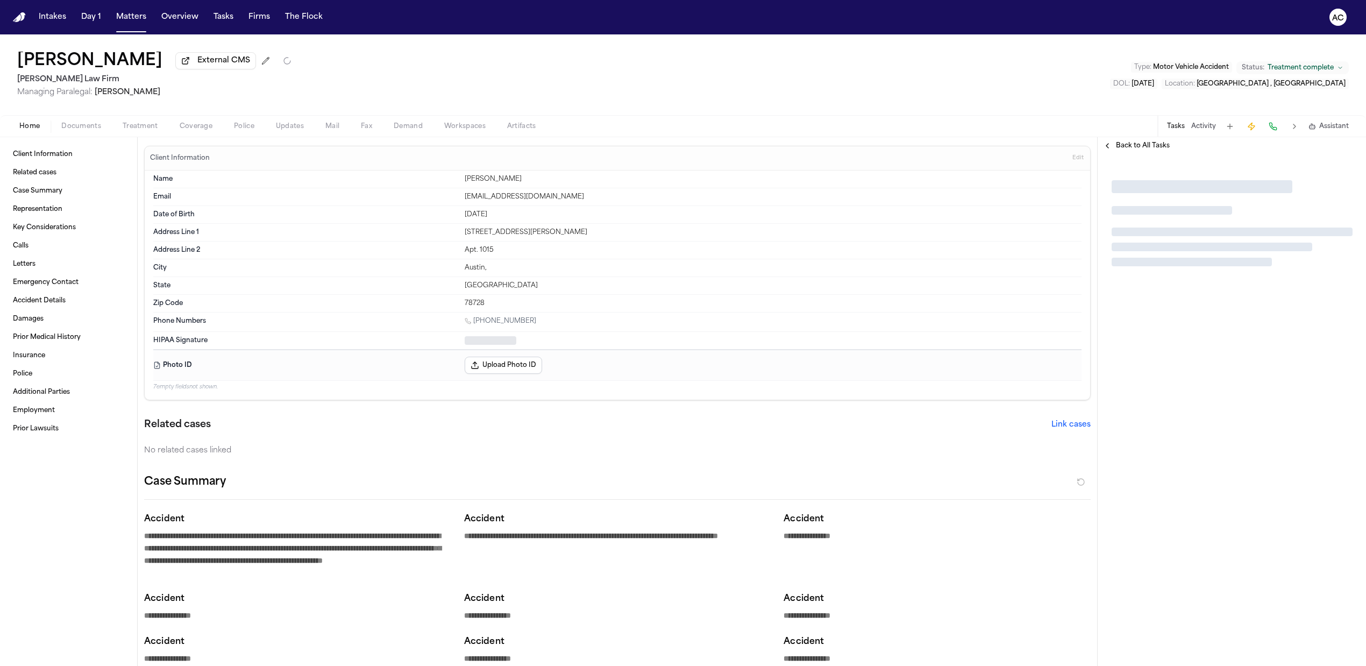
type textarea "*"
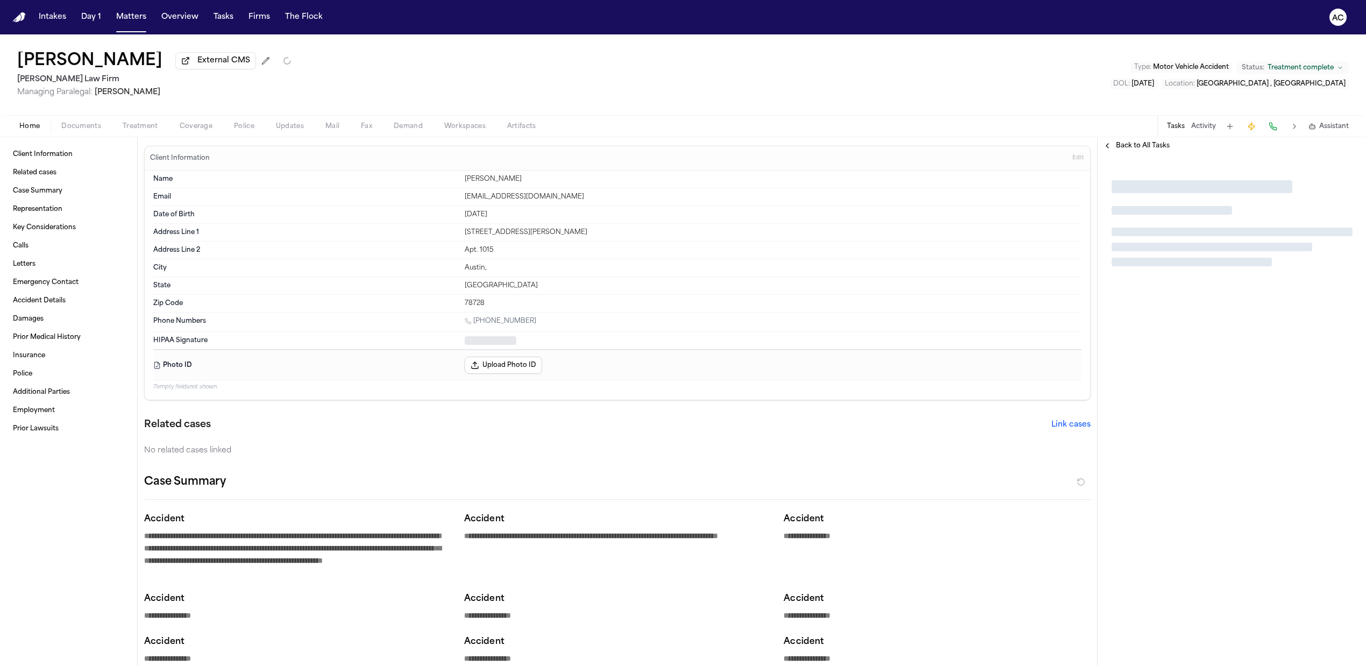
type textarea "*"
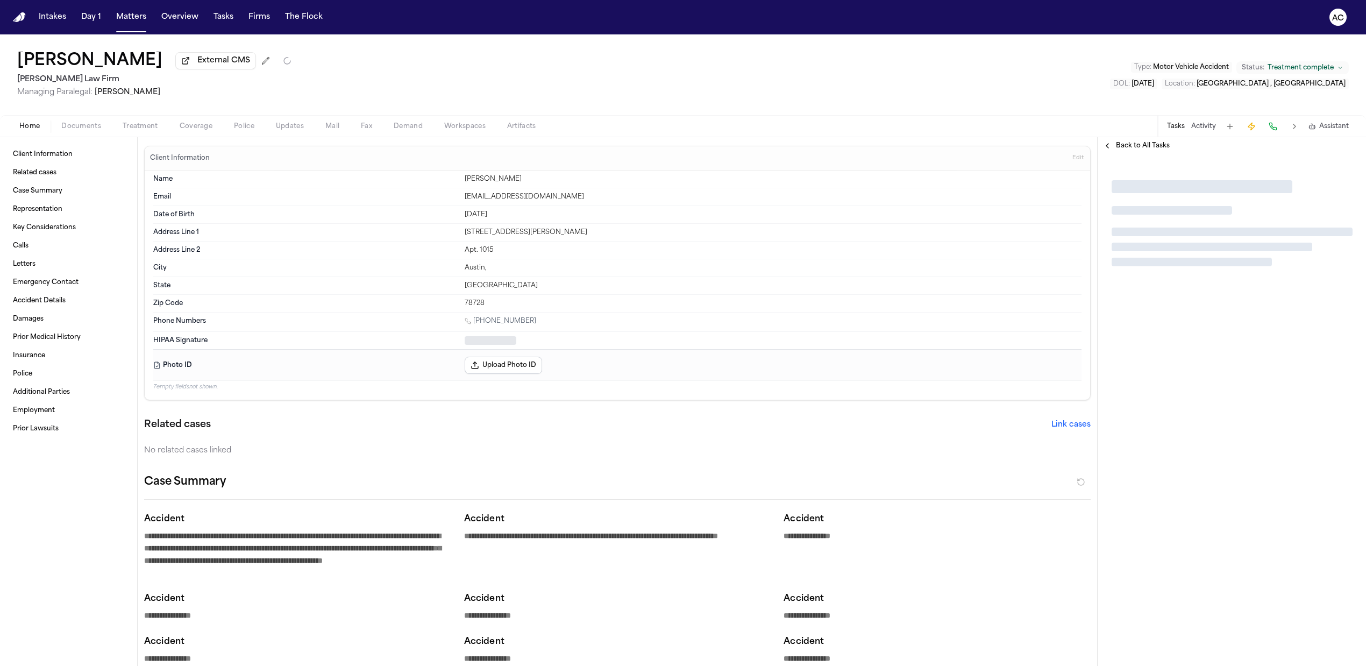
type textarea "*"
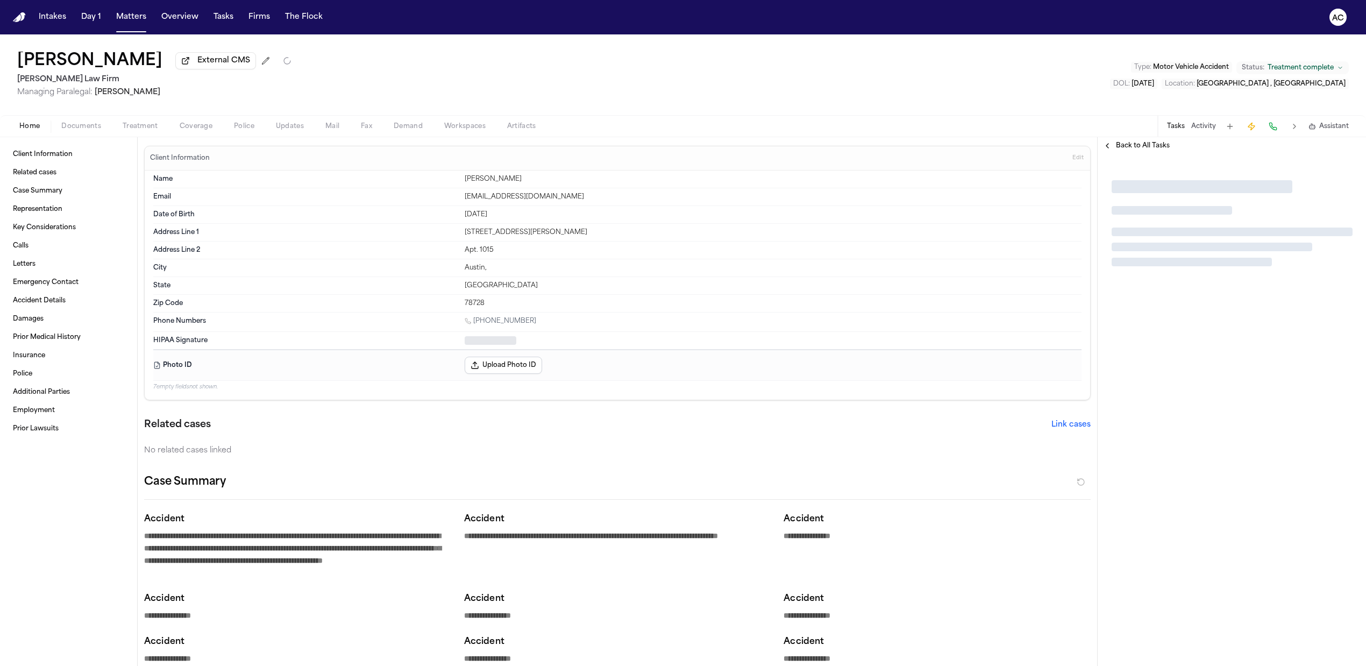
type textarea "*"
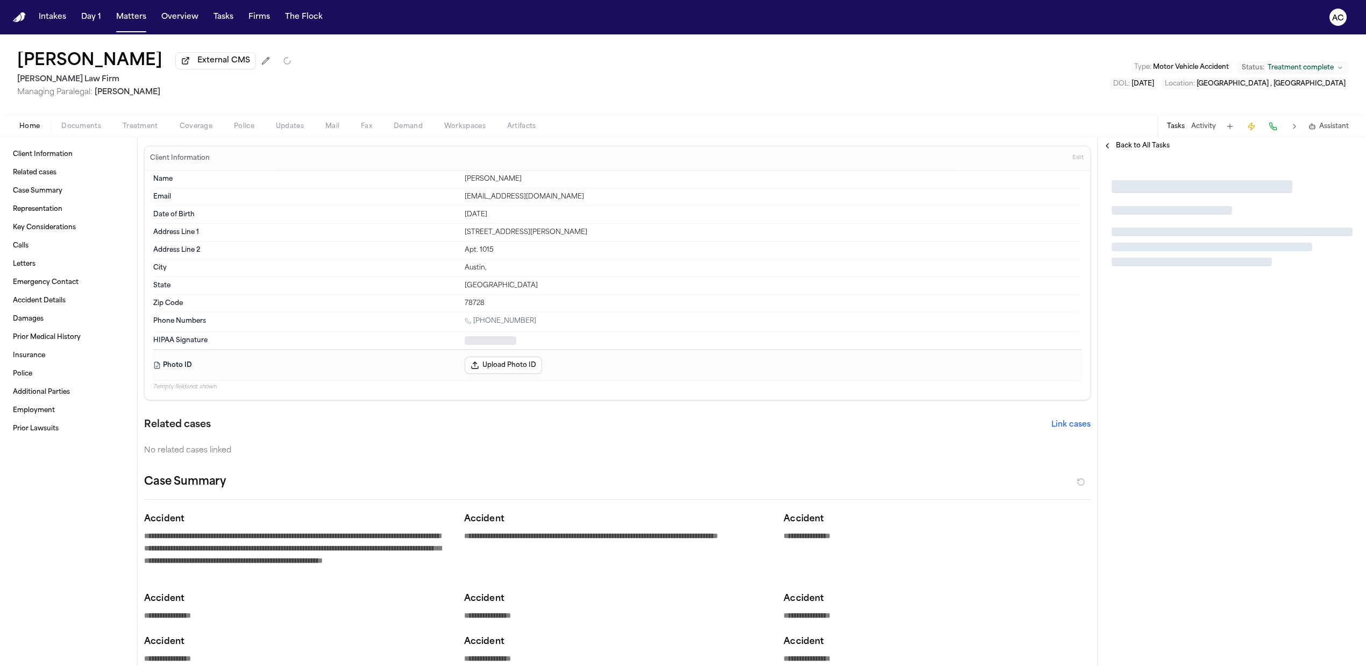
type textarea "*"
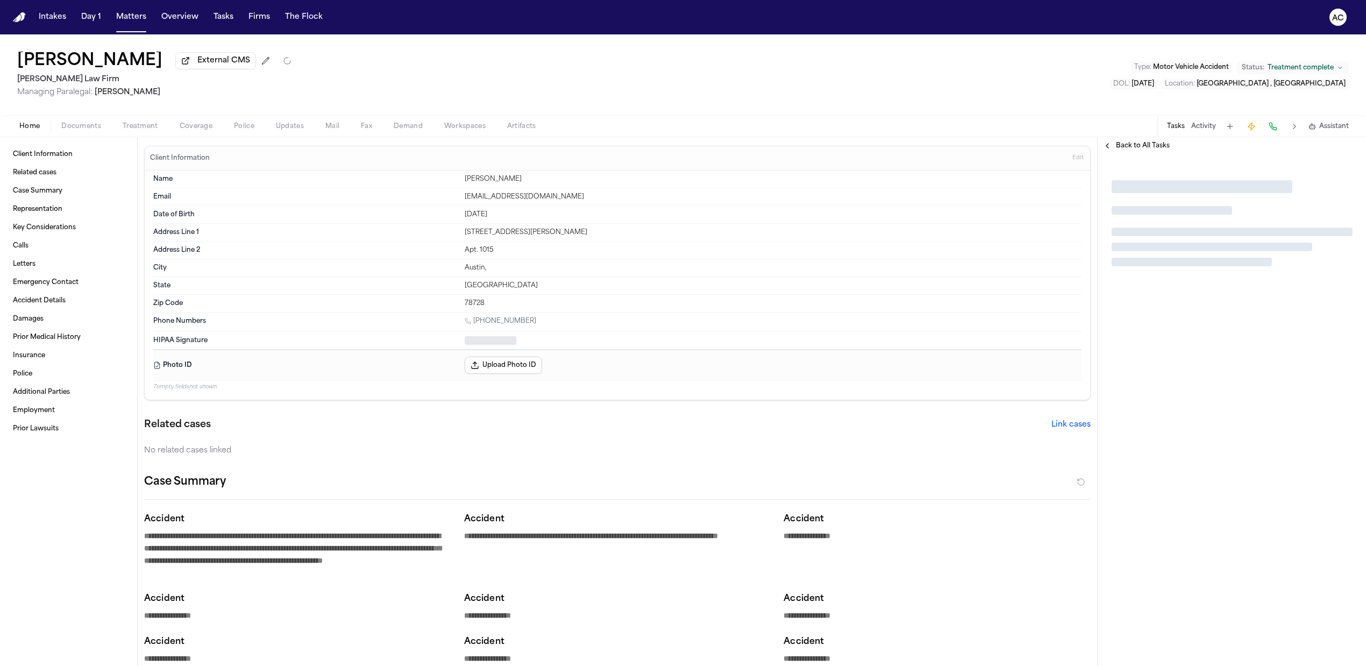
type textarea "*"
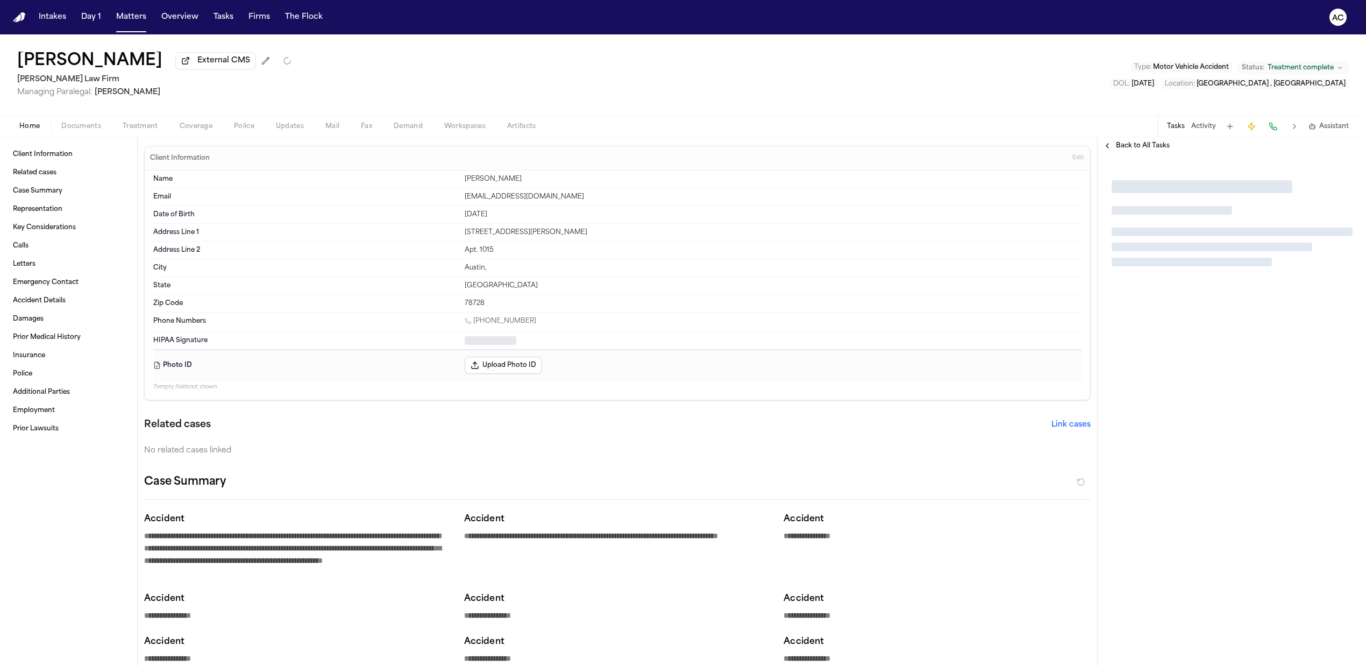
type textarea "*"
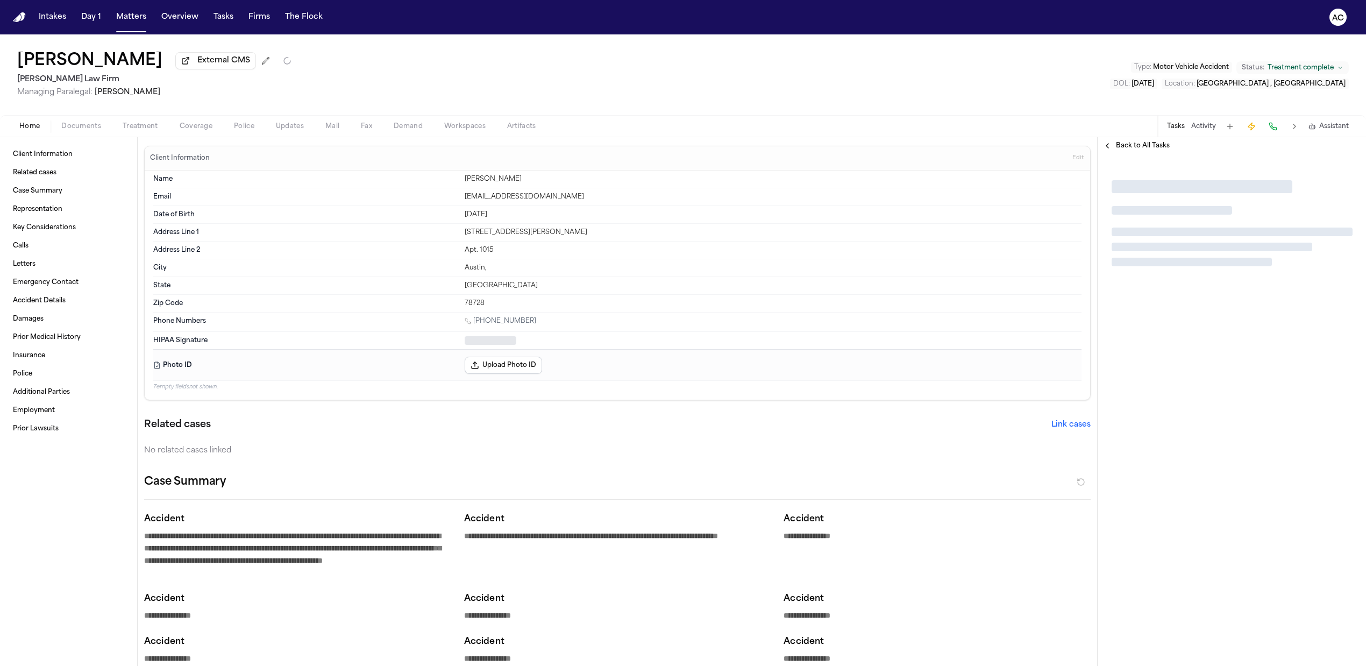
type textarea "*"
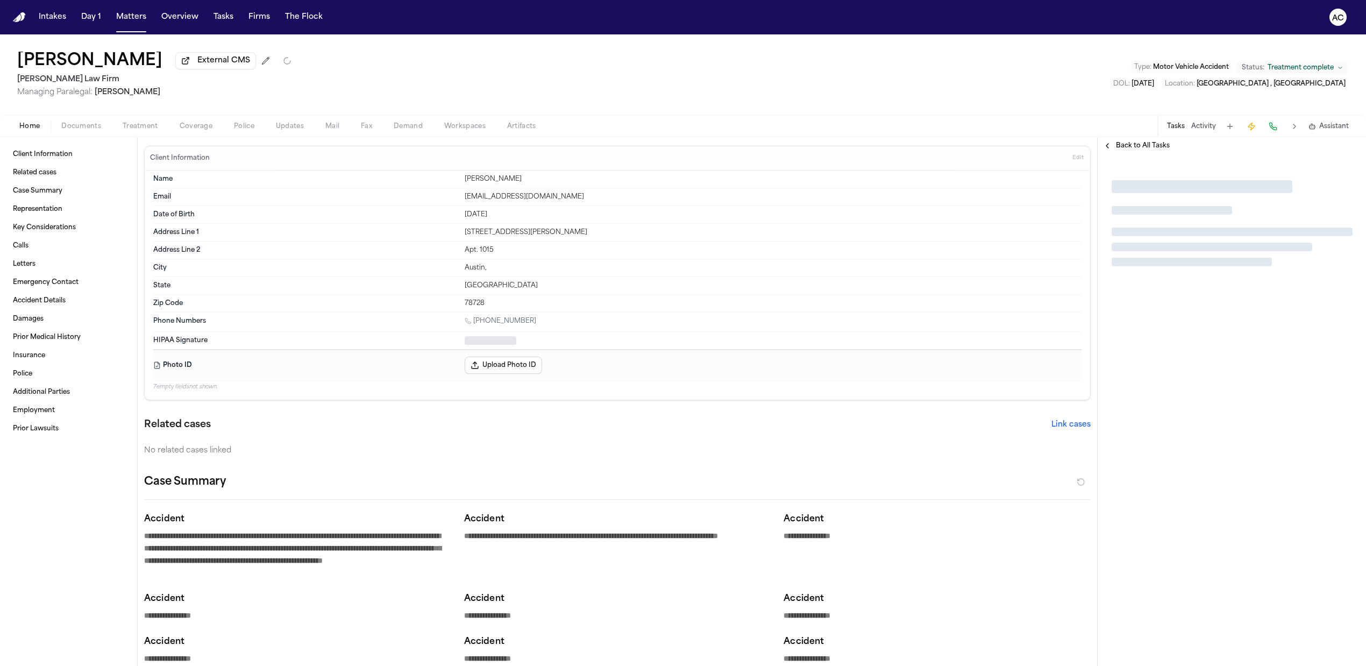
type textarea "*"
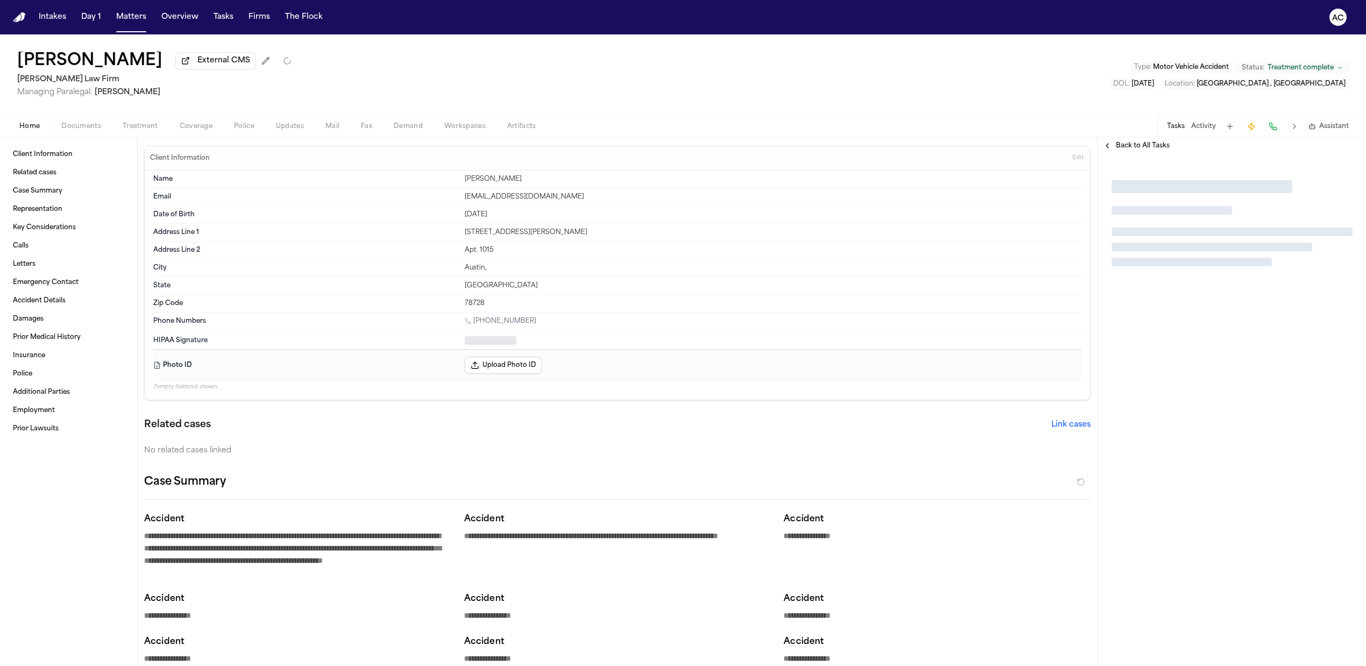
type textarea "*"
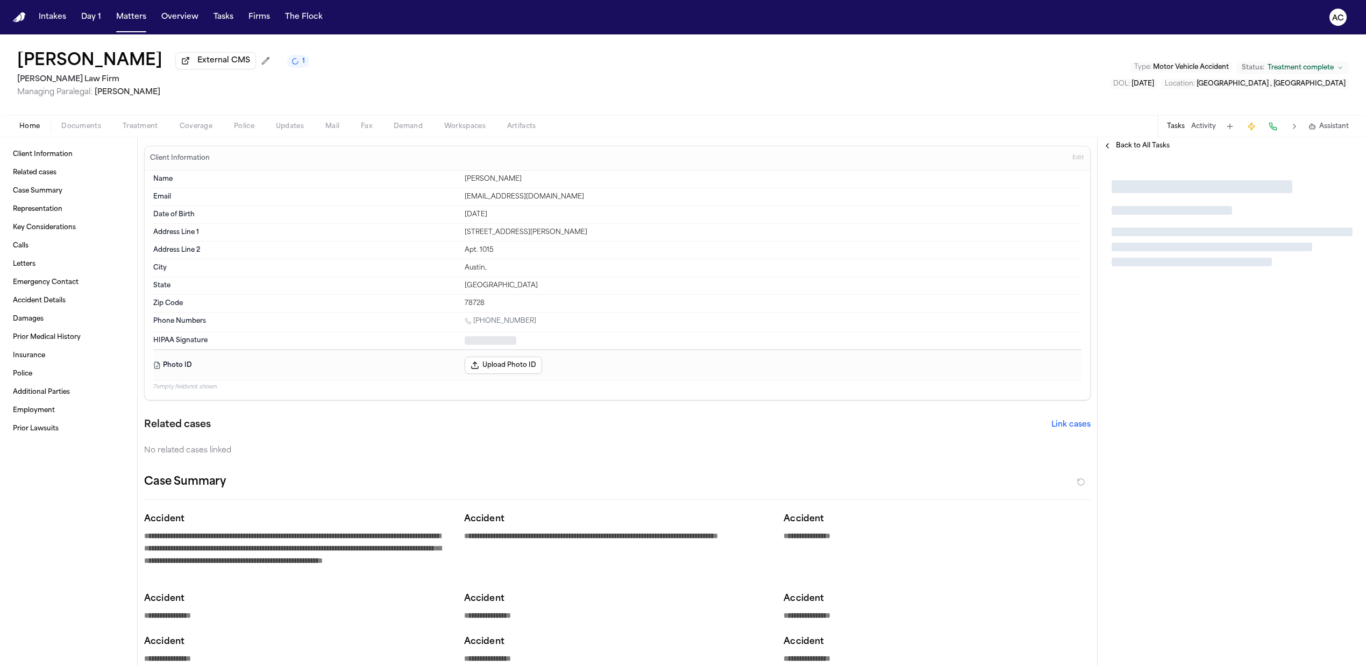
type textarea "*"
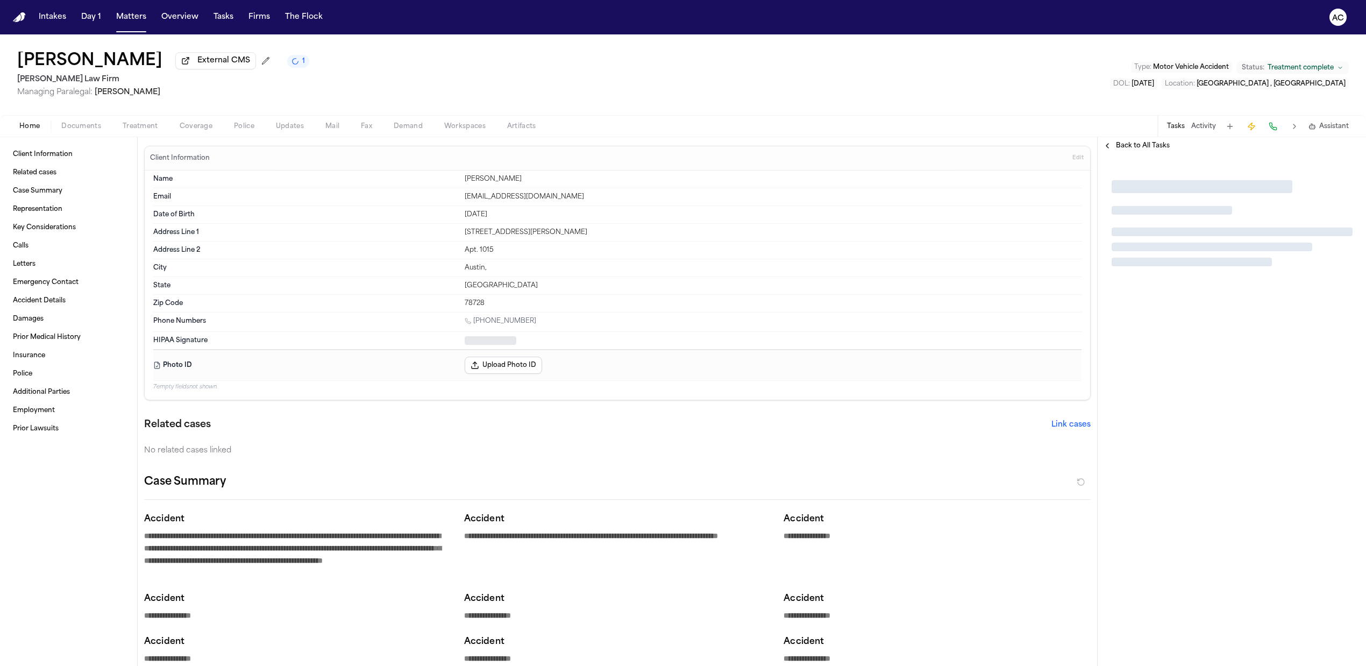
type textarea "*"
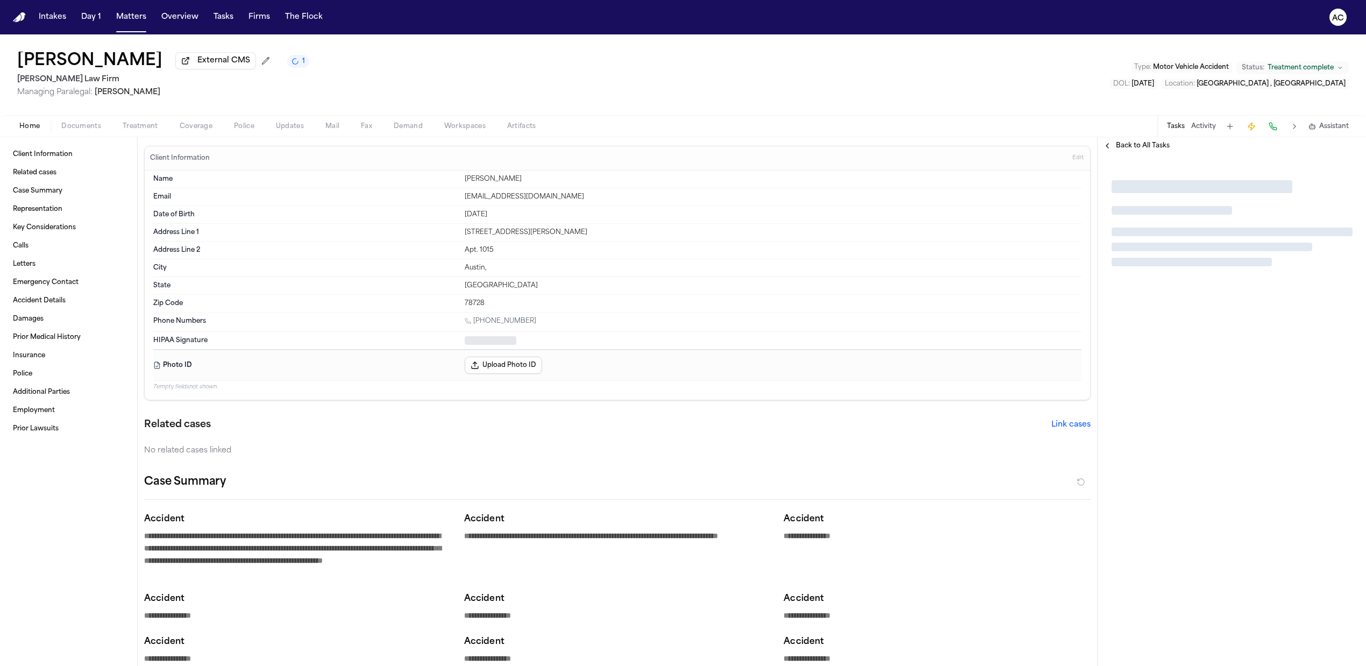
type textarea "*"
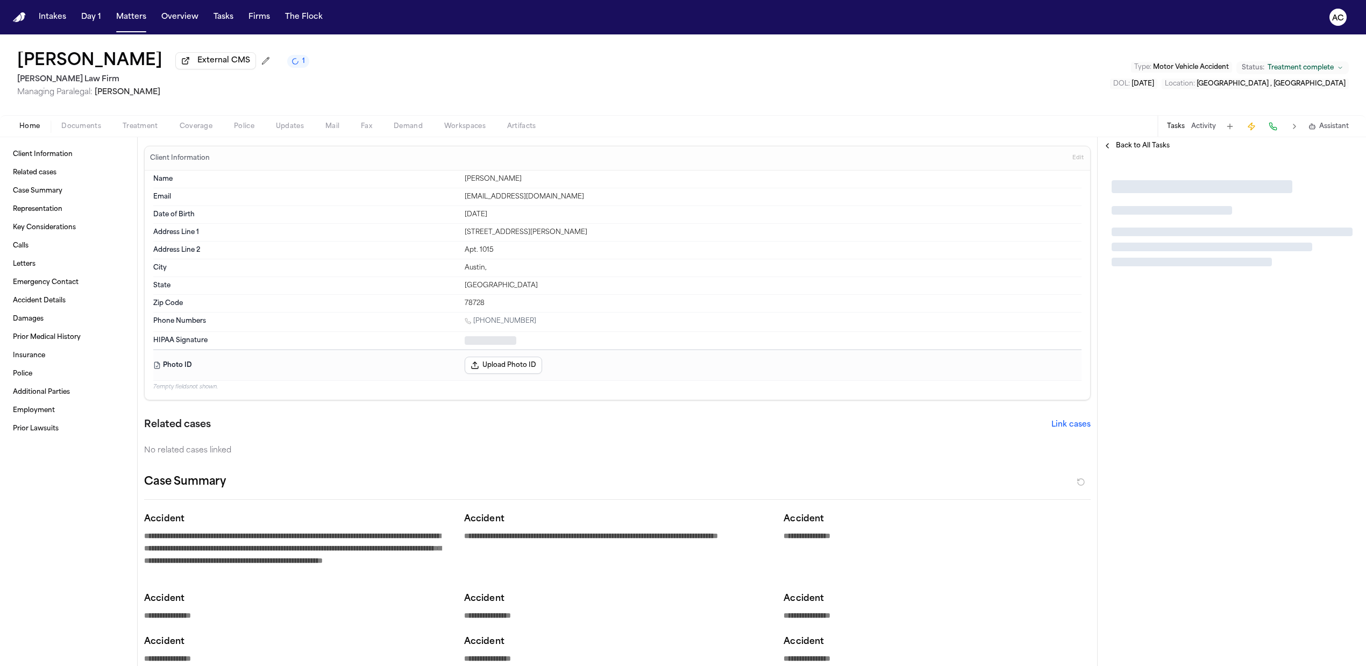
type textarea "*"
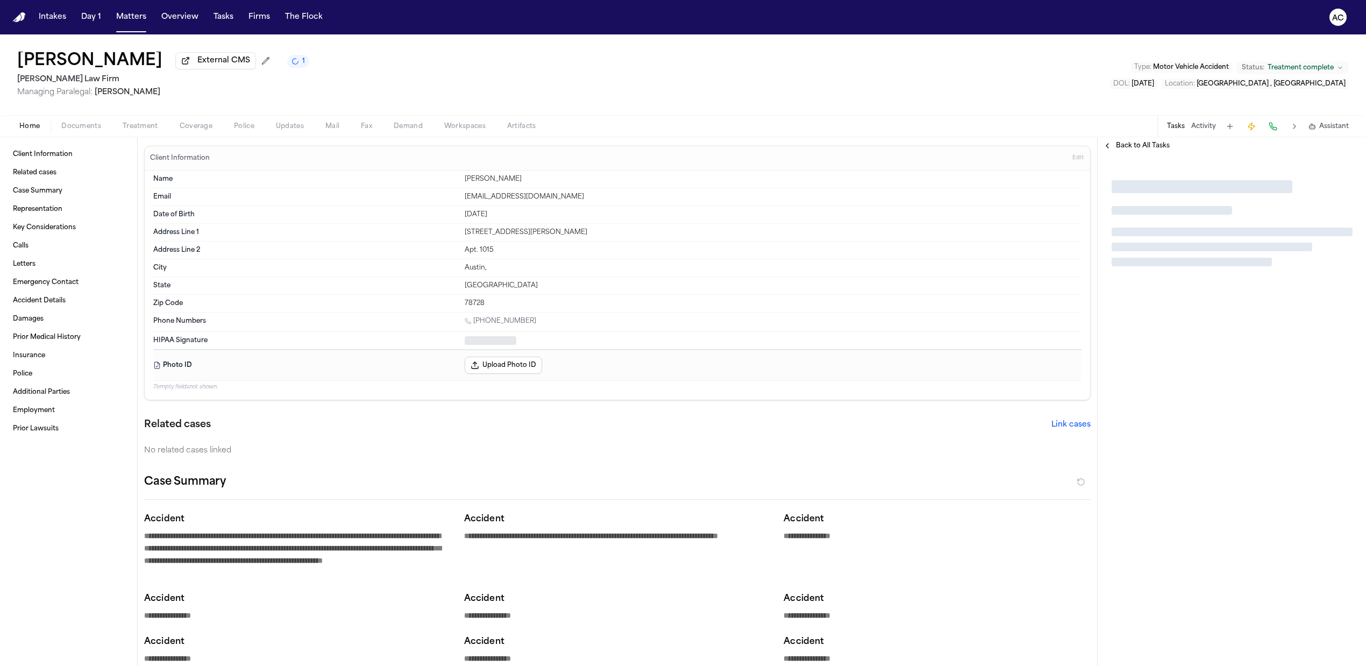
type textarea "*"
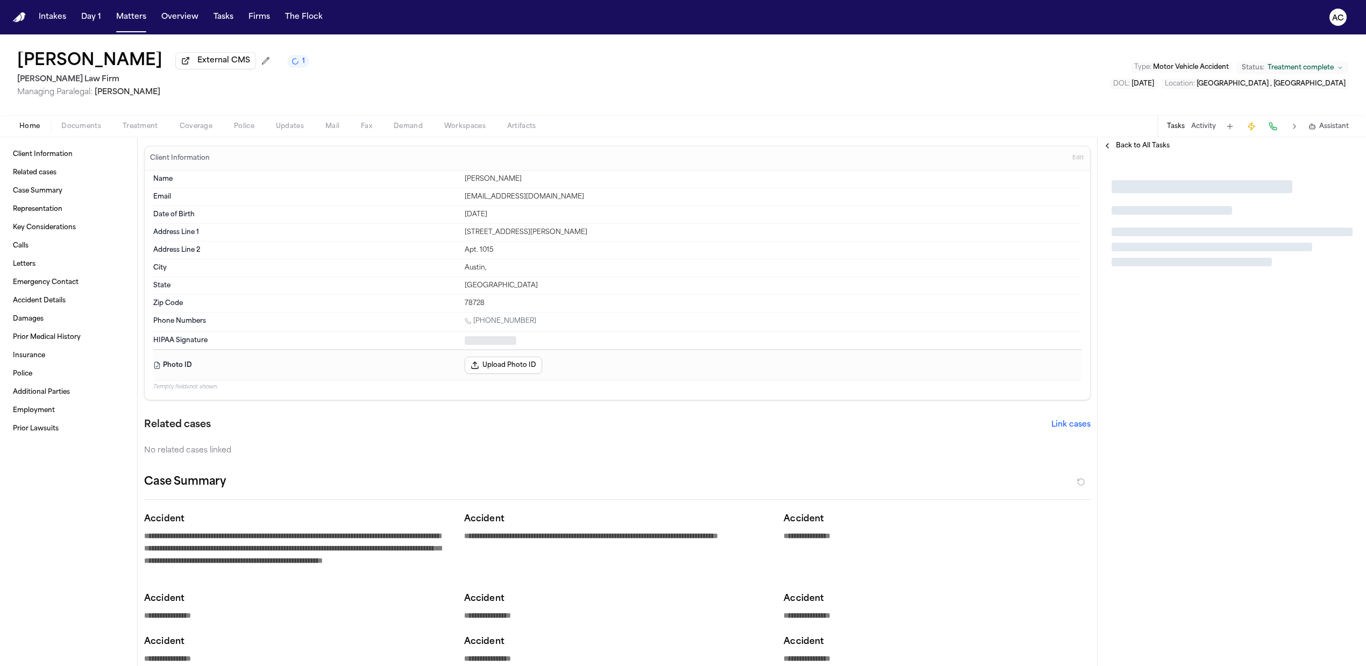
type textarea "*"
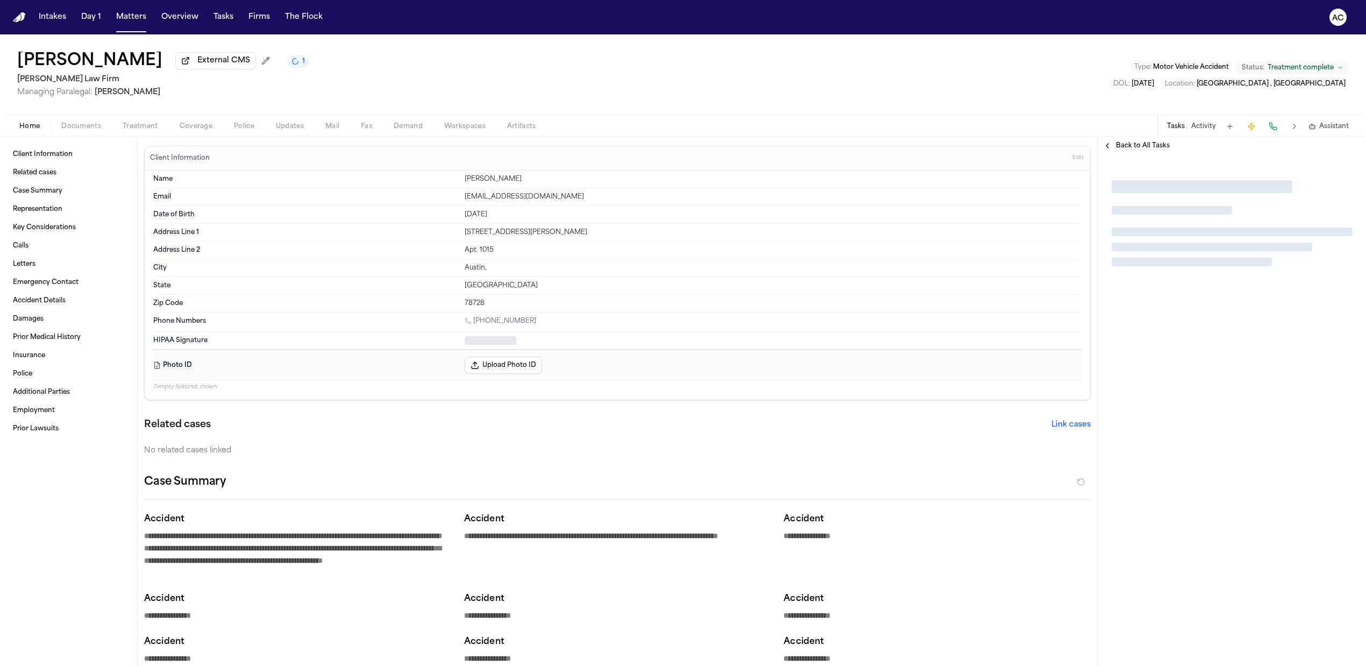
type textarea "*"
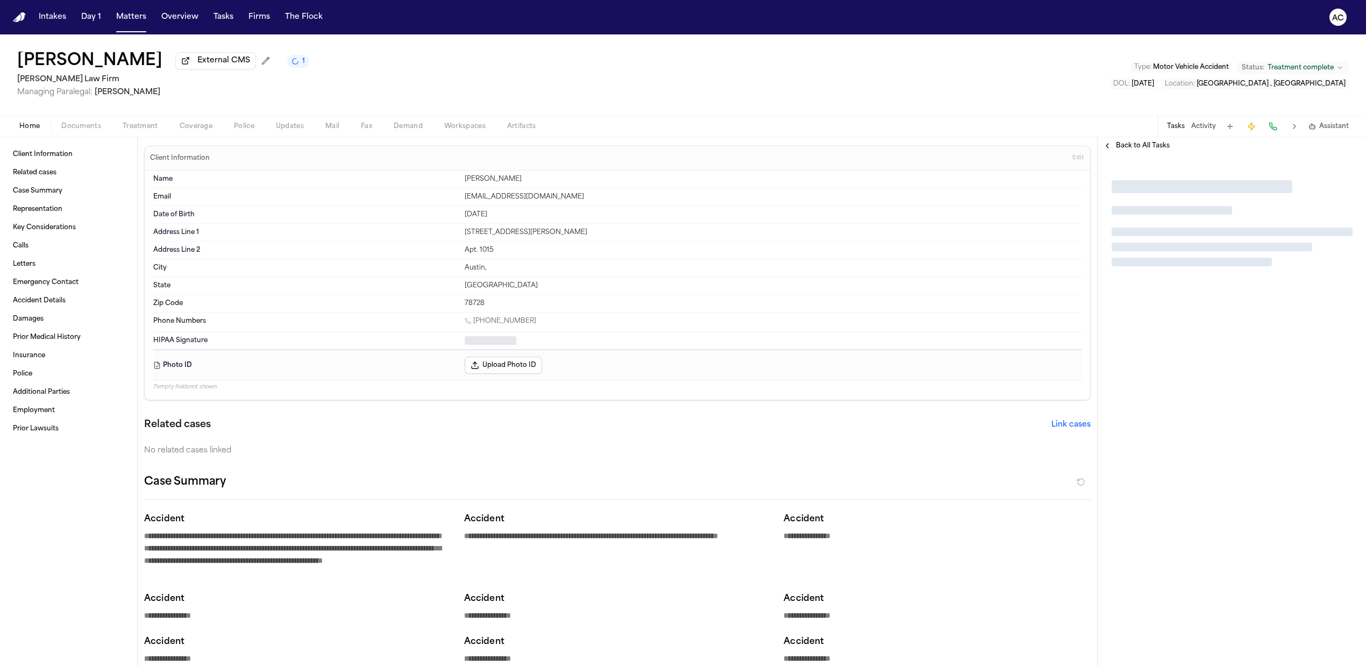
type textarea "*"
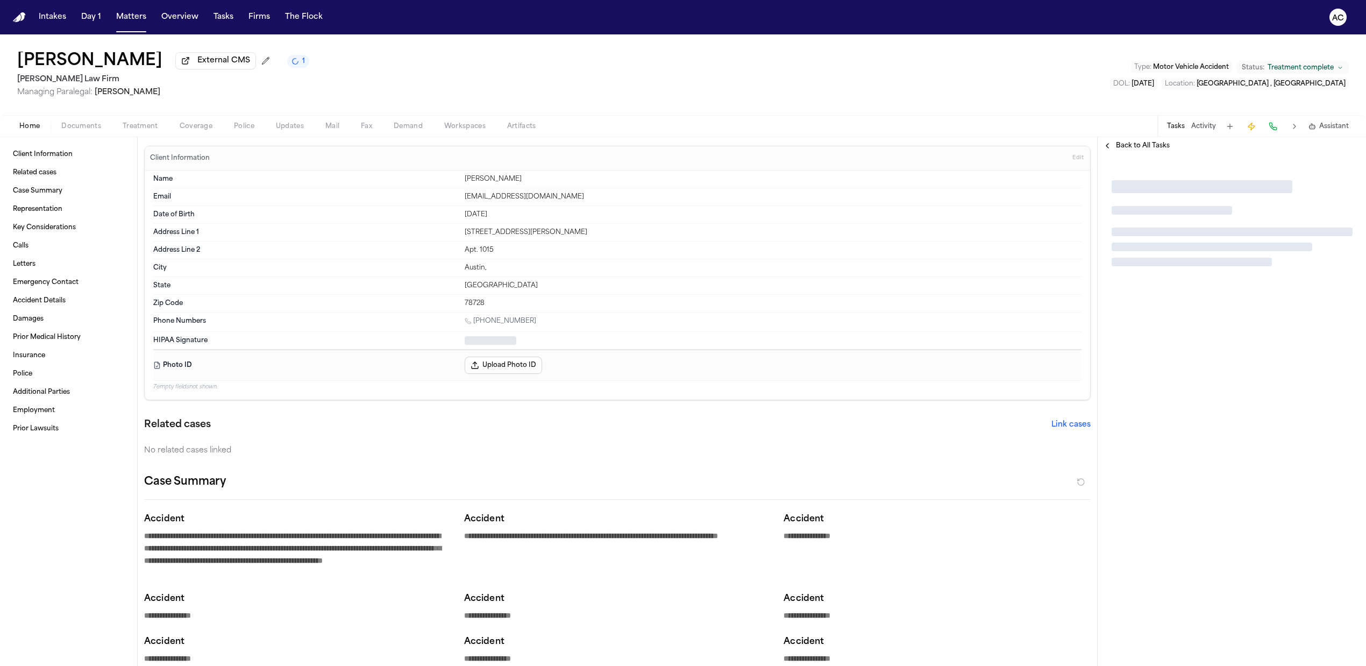
type textarea "*"
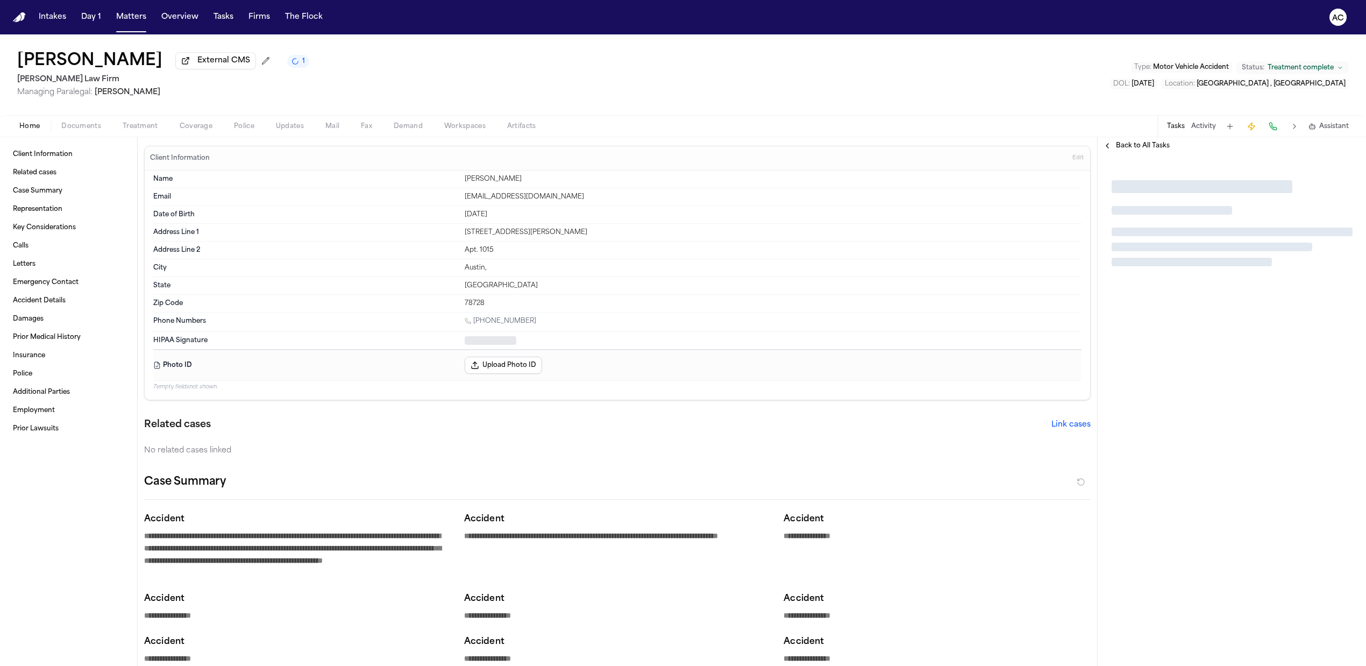
type textarea "*"
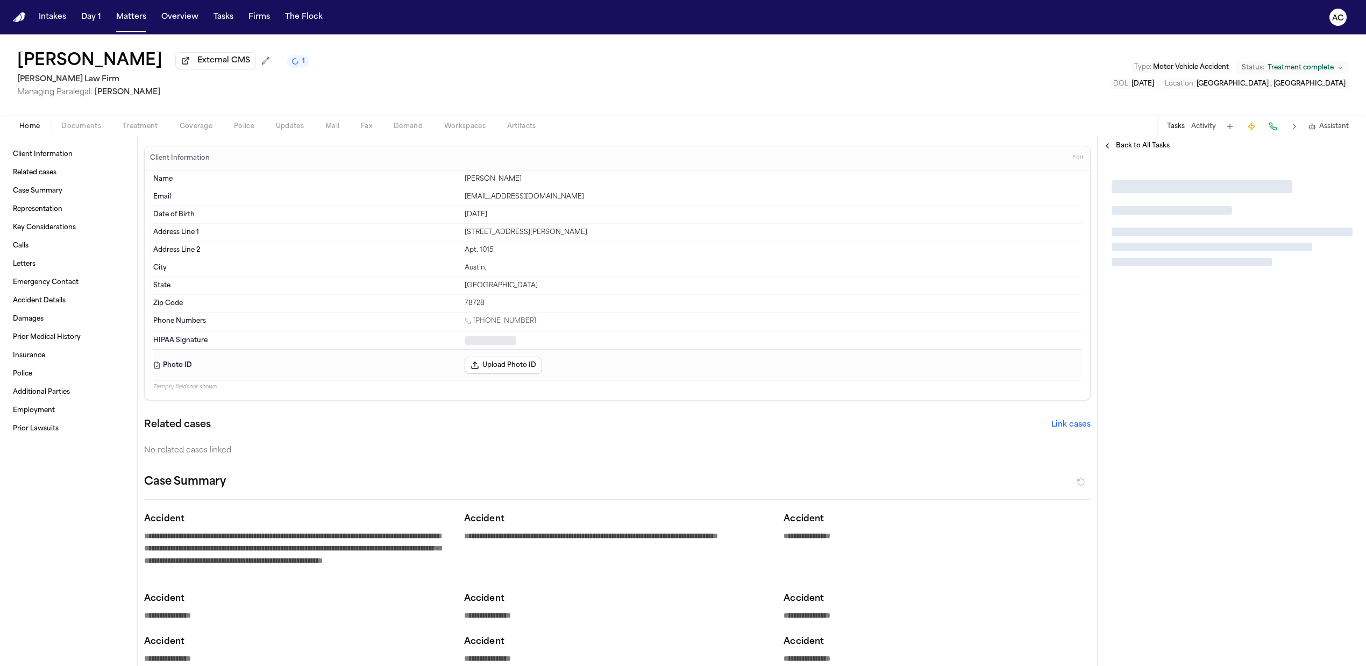
type textarea "*"
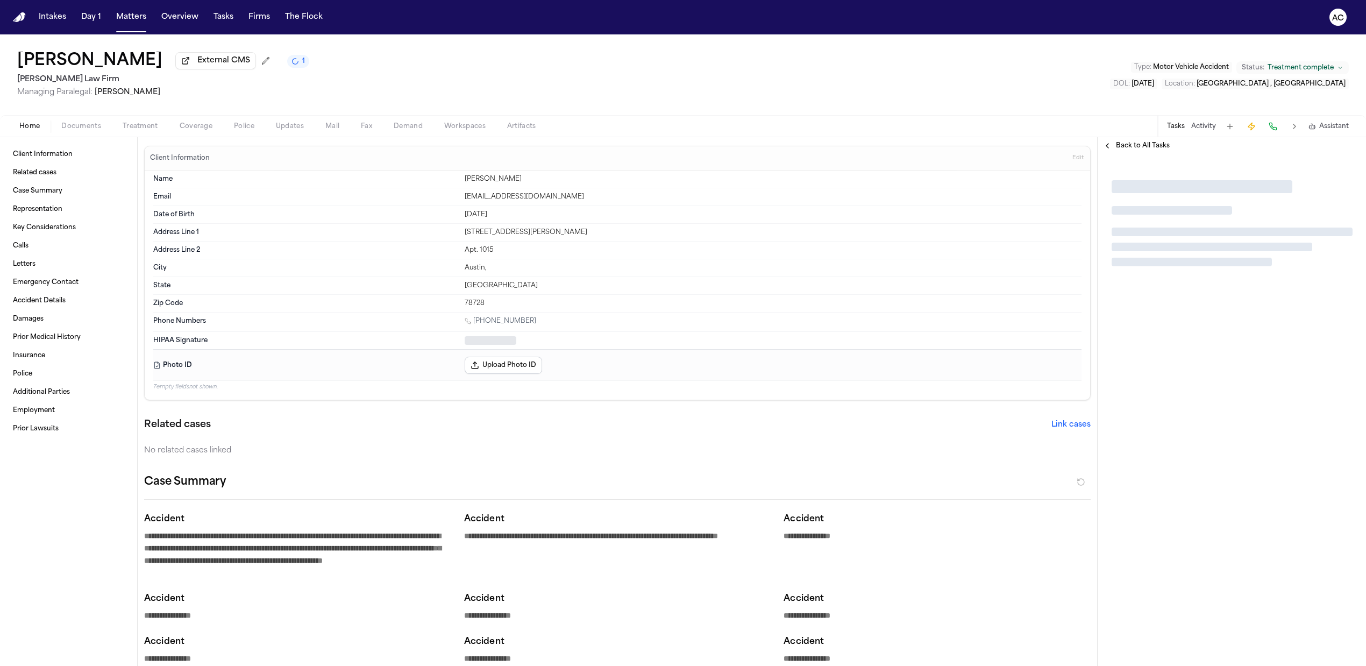
type textarea "*"
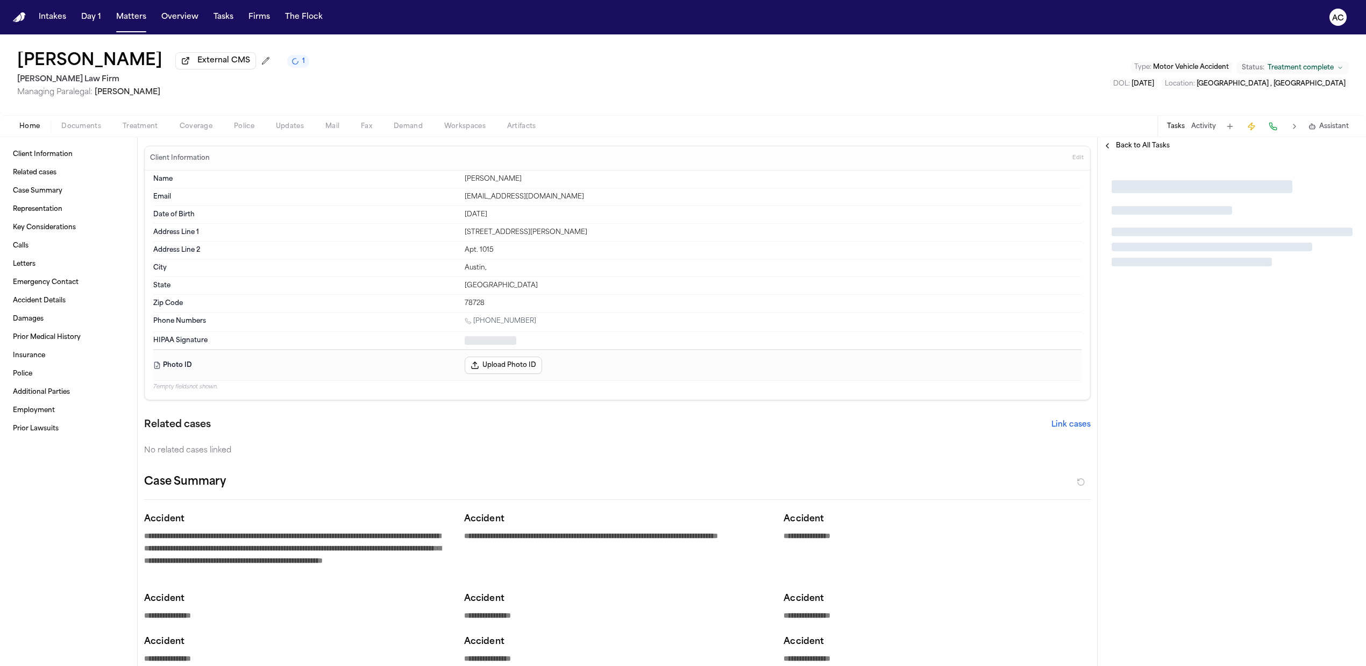
type textarea "*"
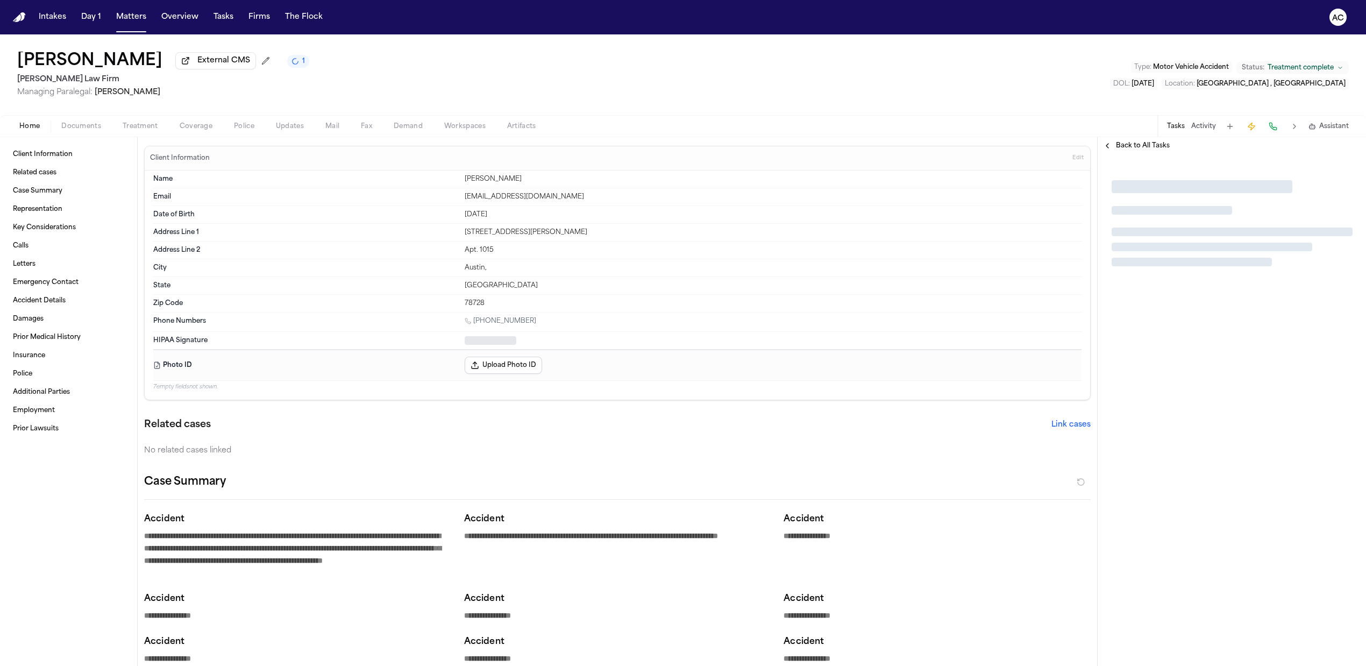
type textarea "*"
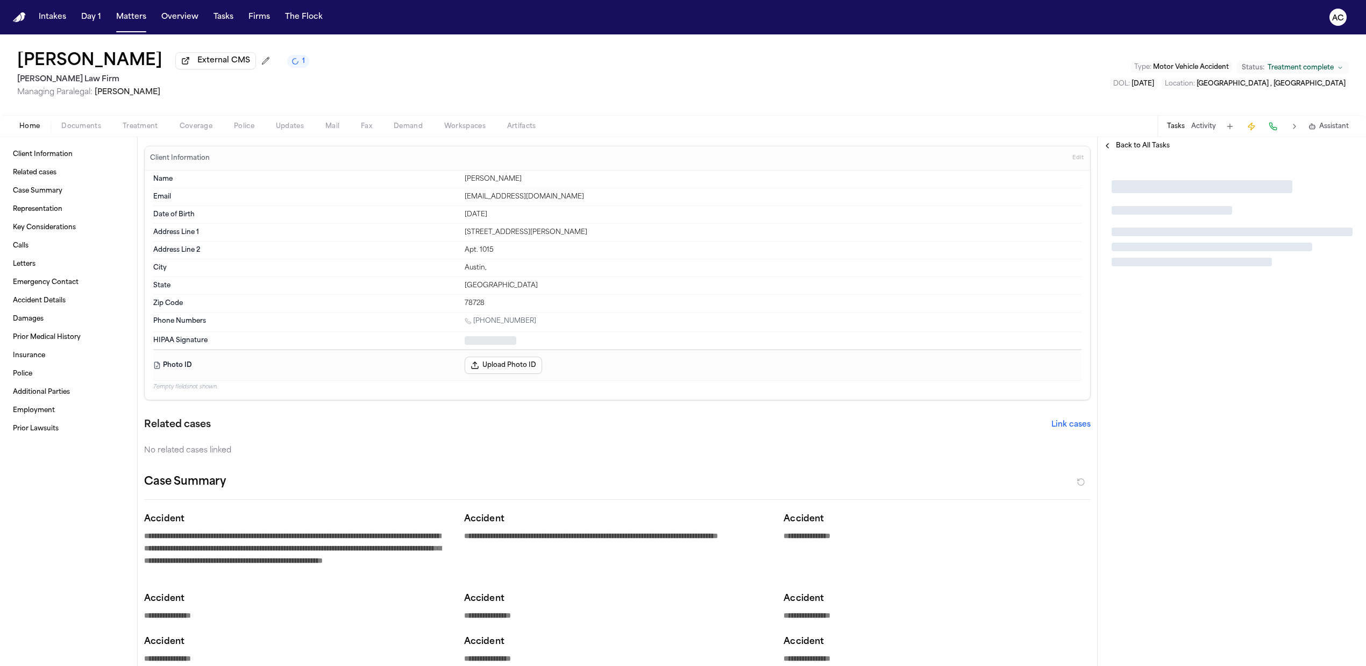
type textarea "*"
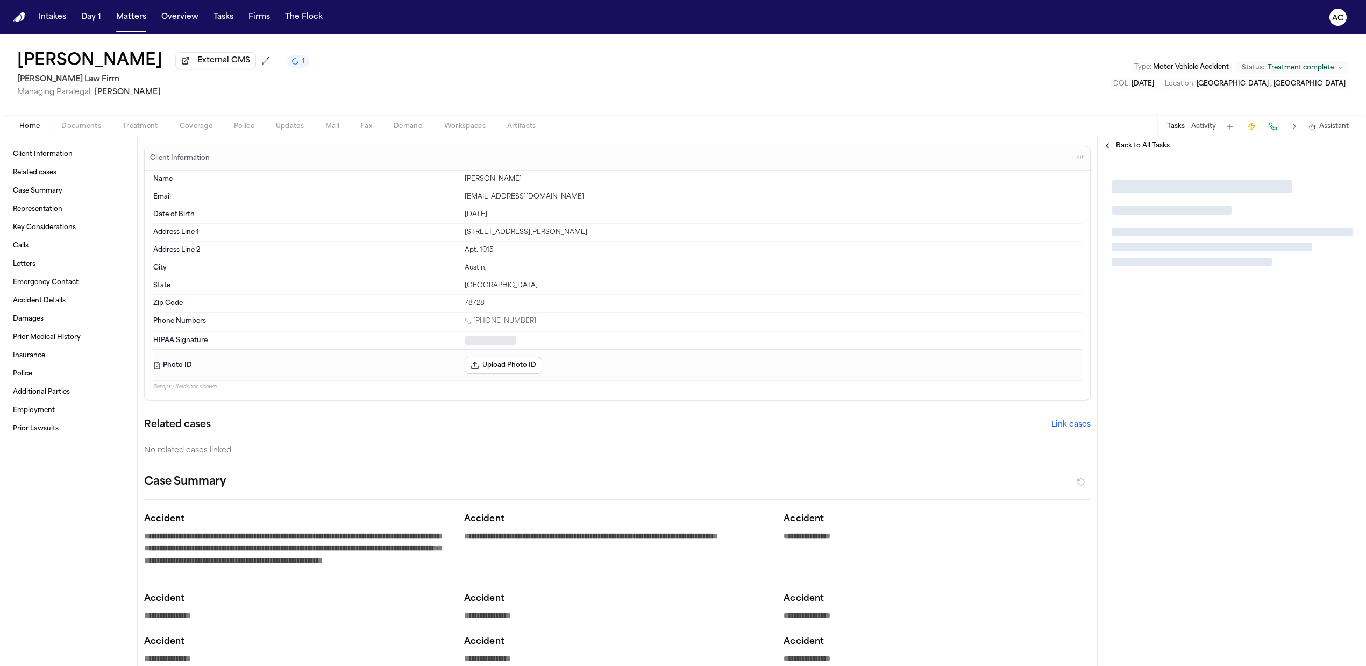
type textarea "*"
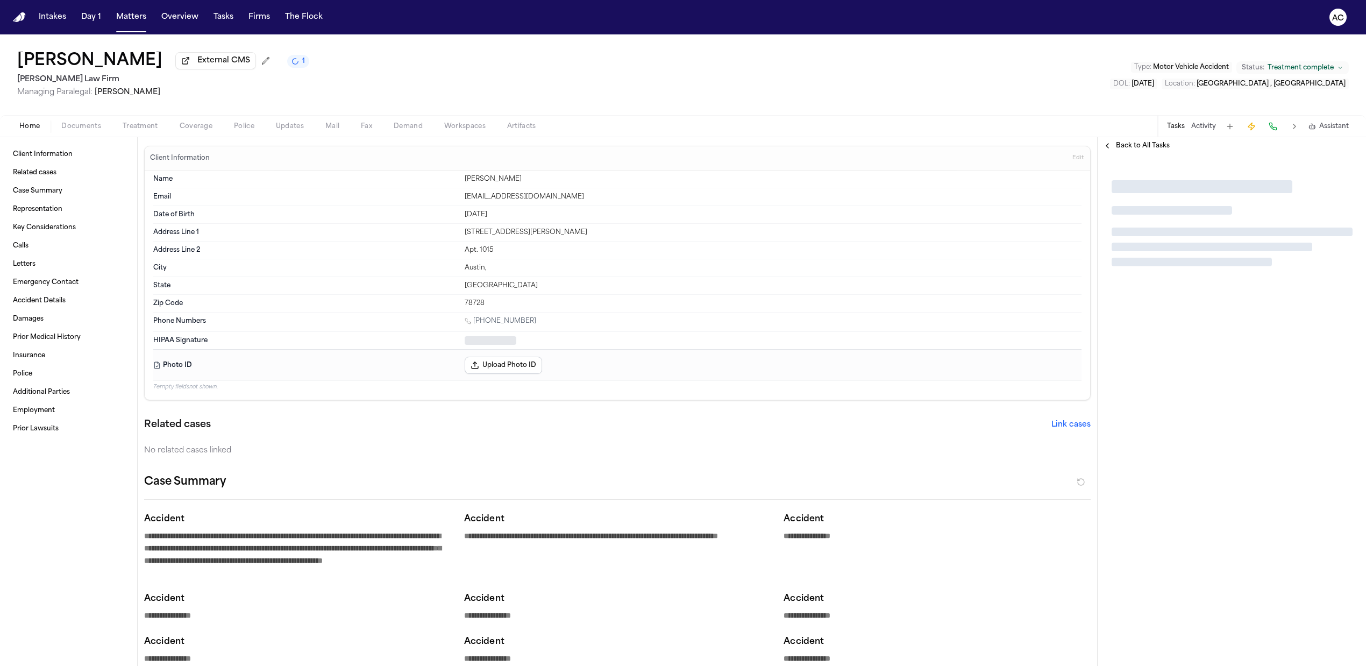
type textarea "*"
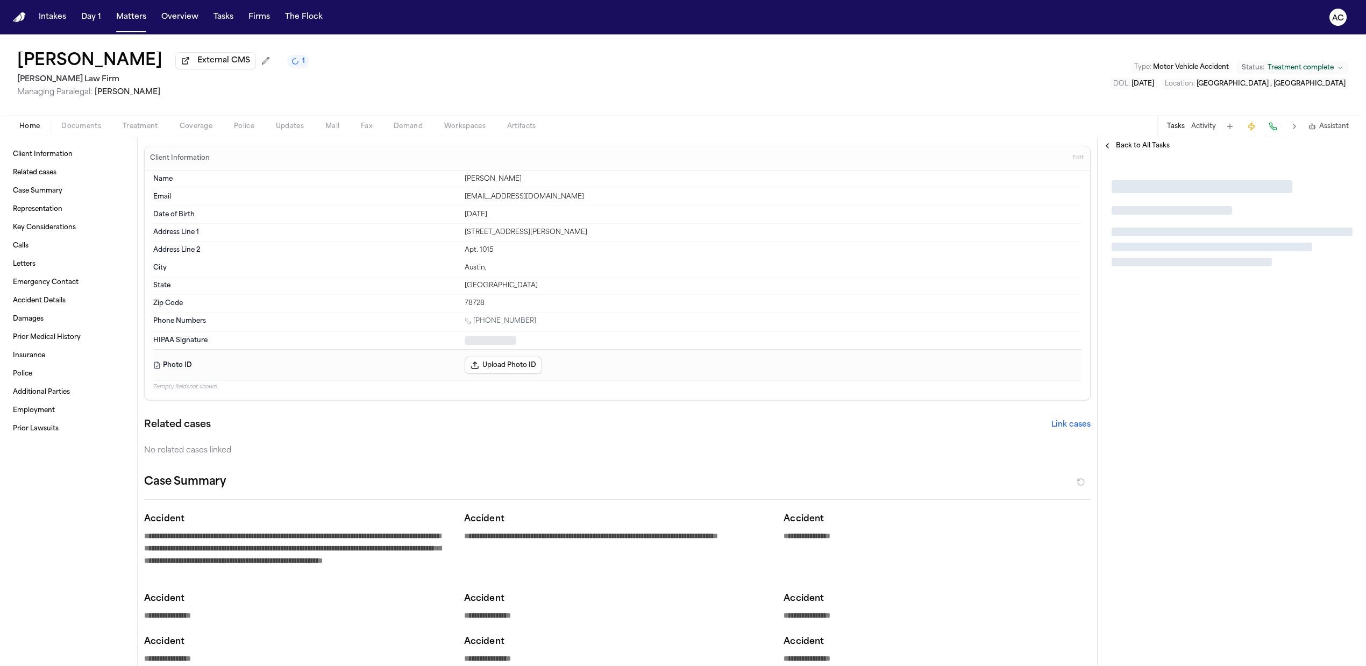
type textarea "*"
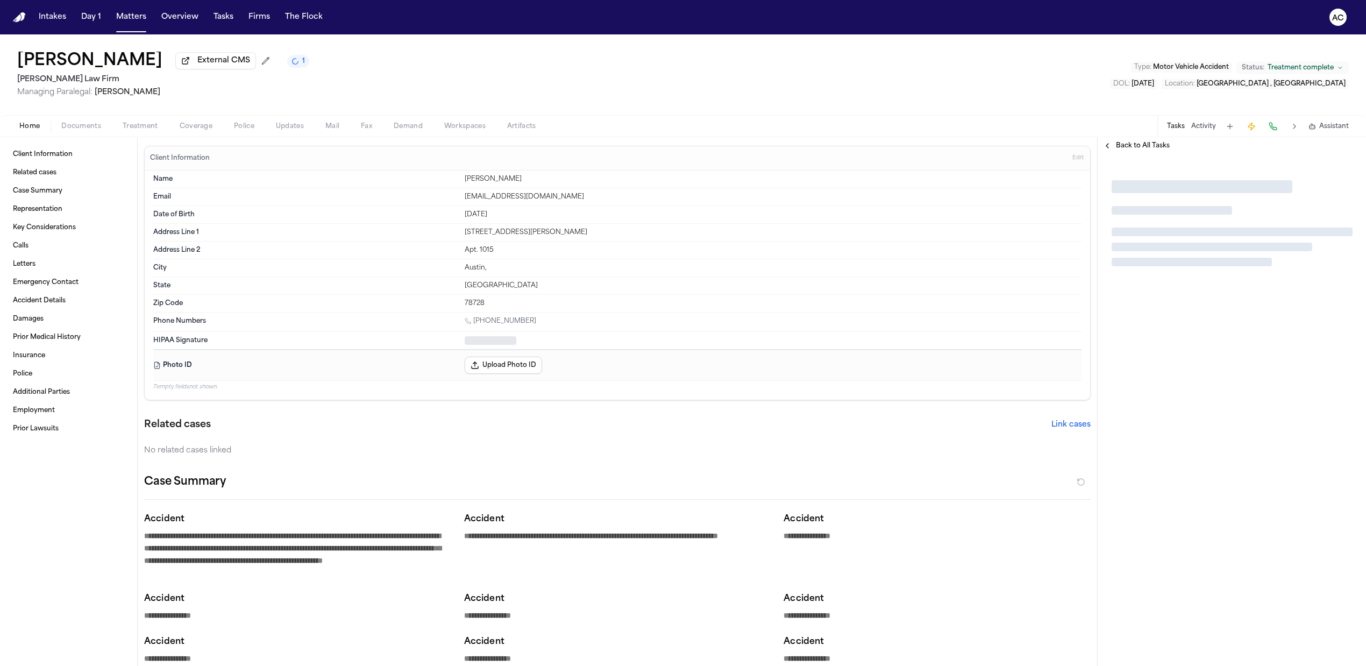
type textarea "*"
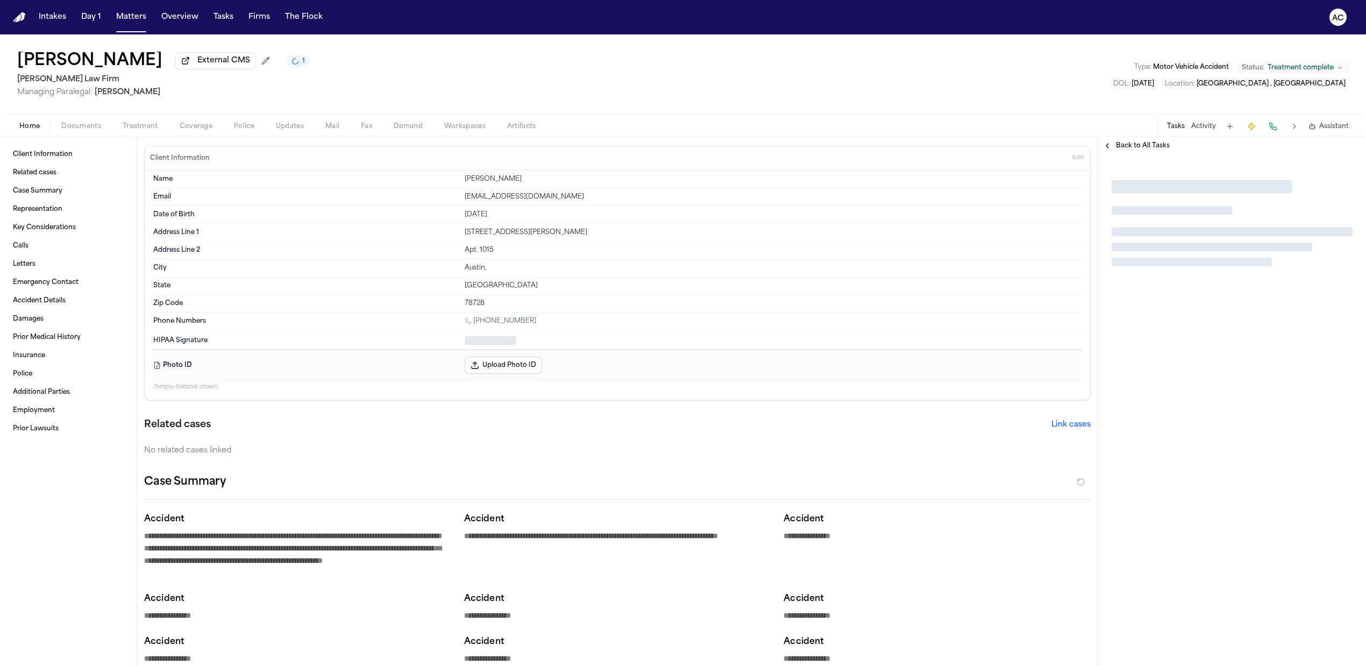
type textarea "*"
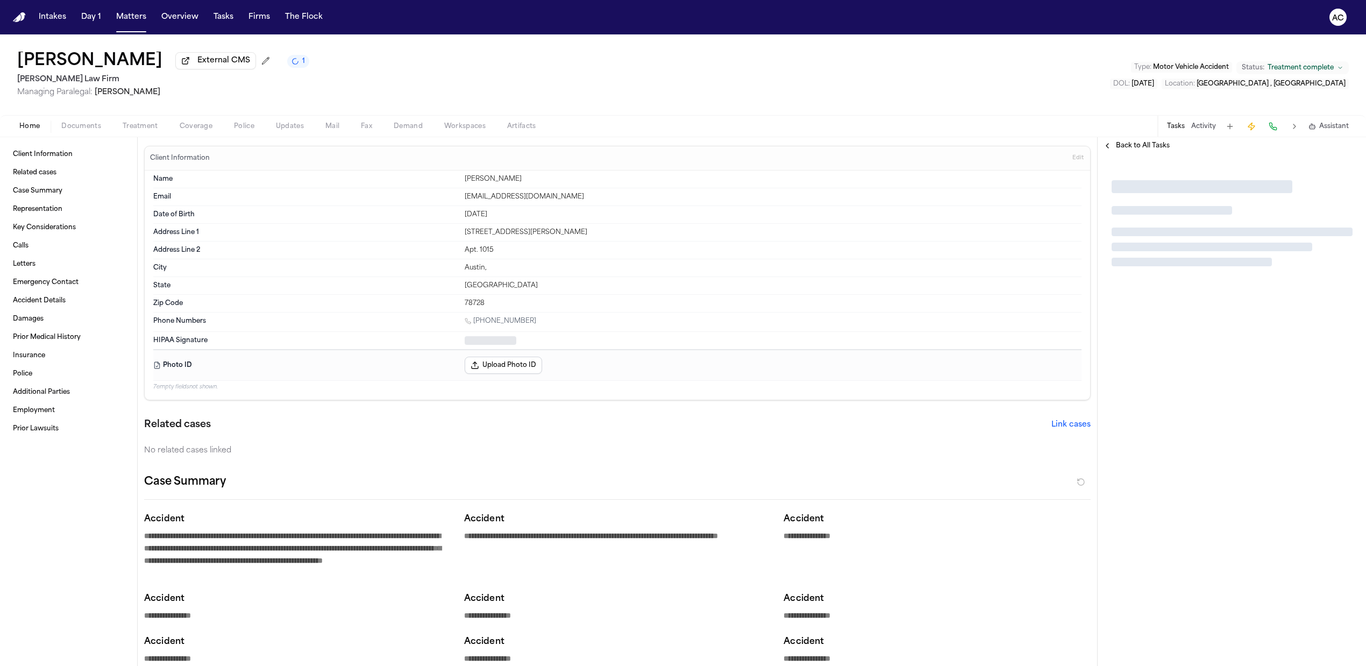
type textarea "*"
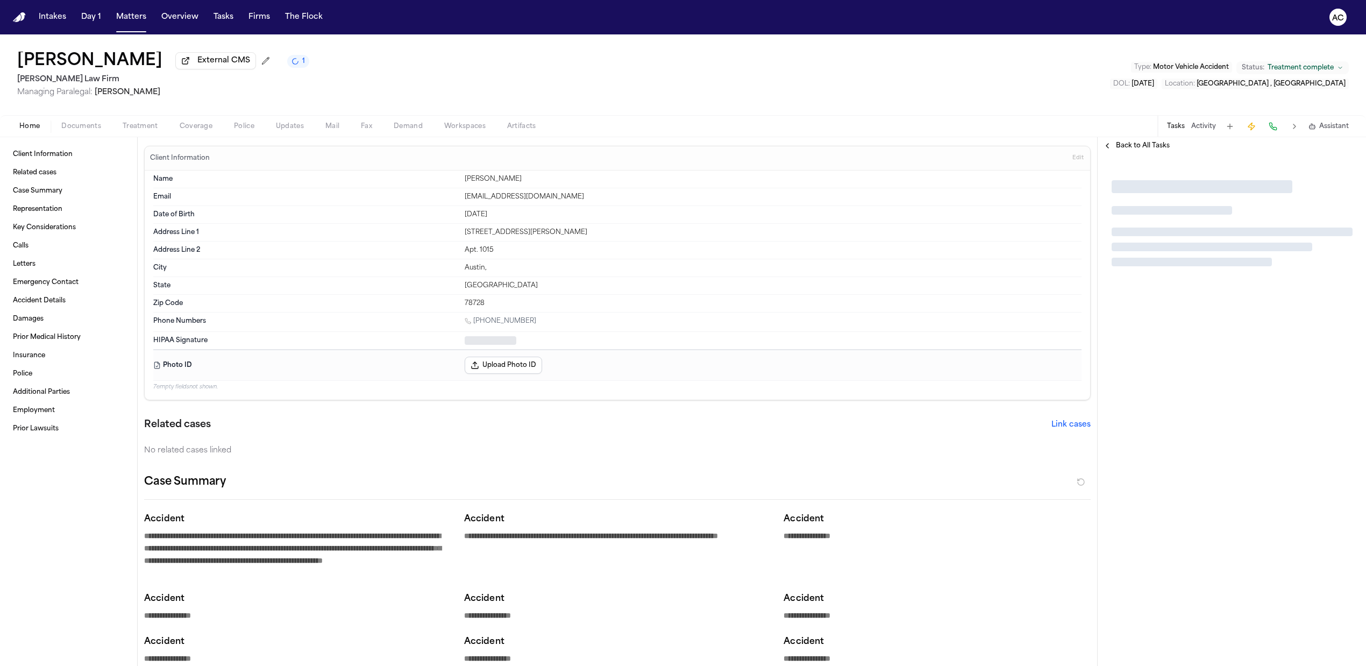
type textarea "*"
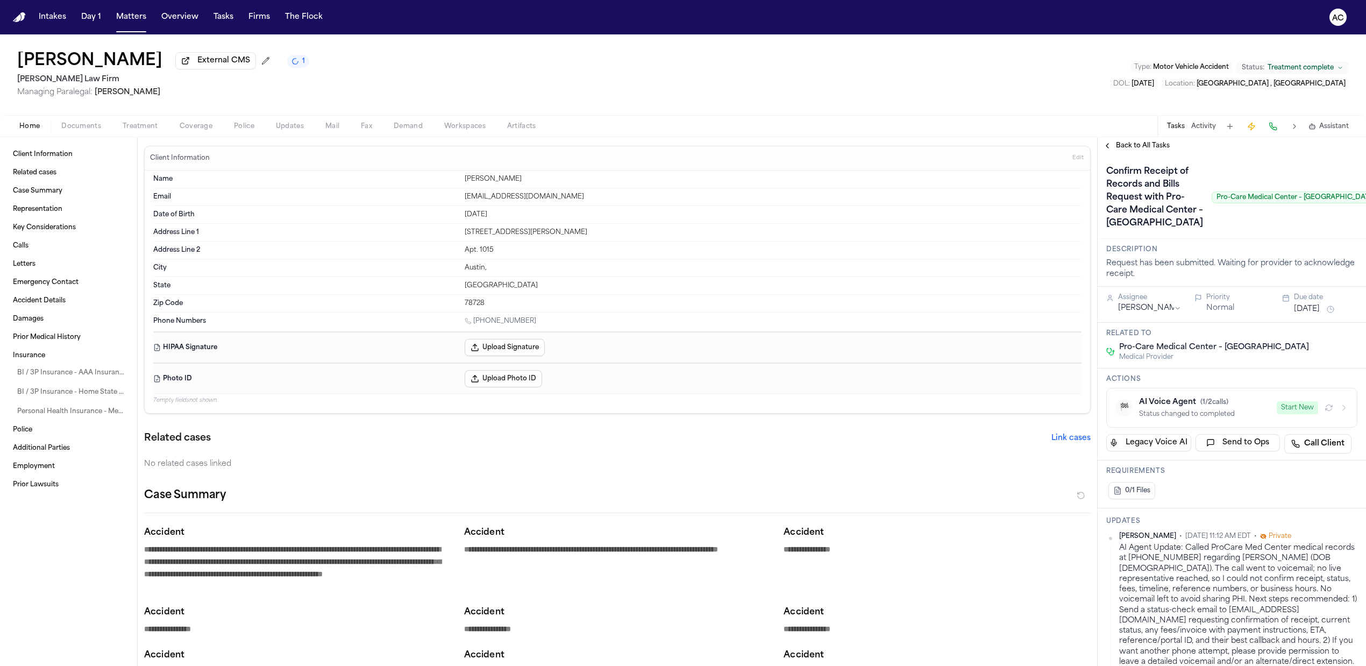
click at [1286, 414] on button "Start New" at bounding box center [1297, 407] width 41 height 13
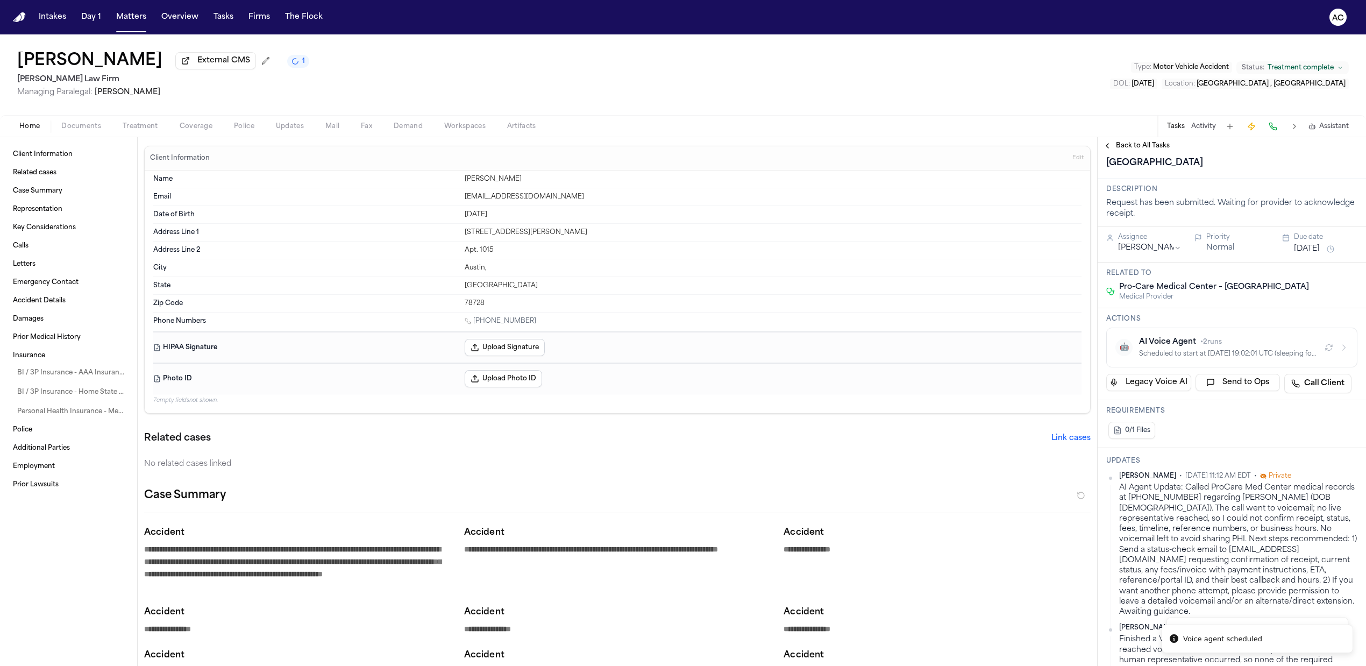
scroll to position [143, 0]
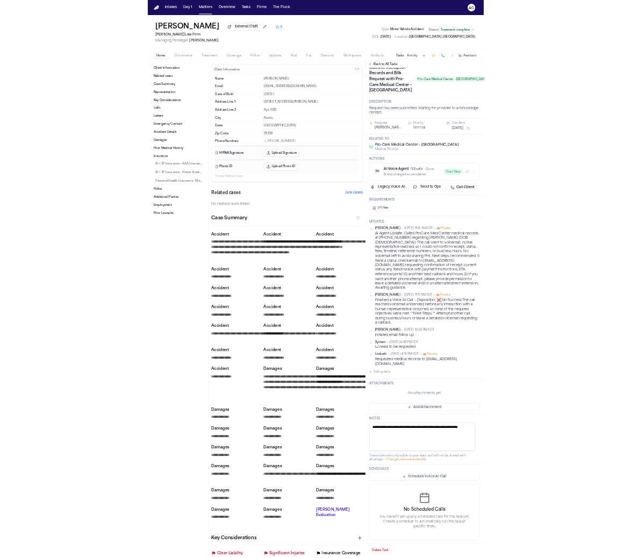
scroll to position [97, 0]
